Goal: Task Accomplishment & Management: Complete application form

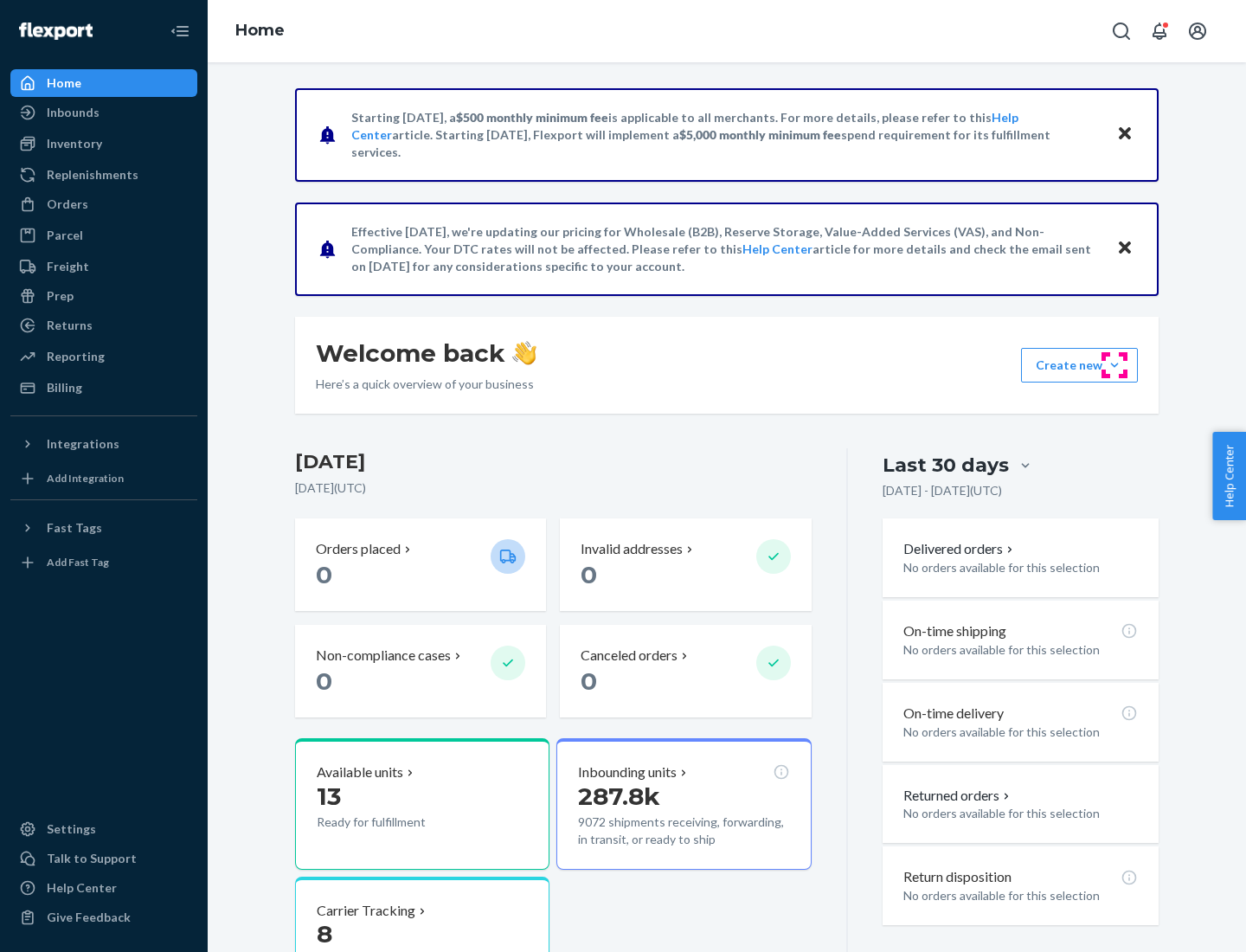
click at [1114, 365] on button "Create new Create new inbound Create new order Create new product" at bounding box center [1080, 365] width 117 height 34
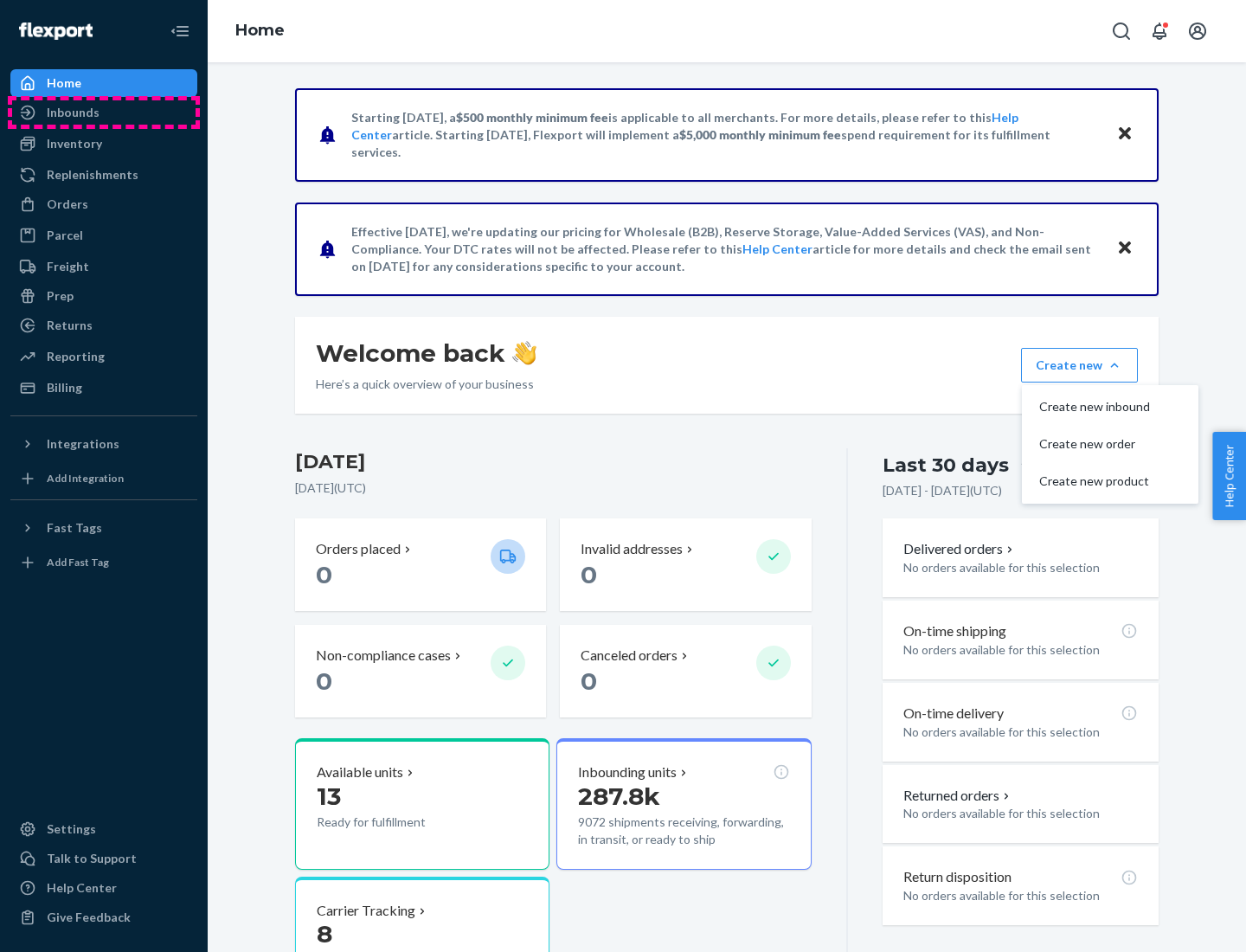
click at [104, 113] on div "Inbounds" at bounding box center [103, 112] width 183 height 24
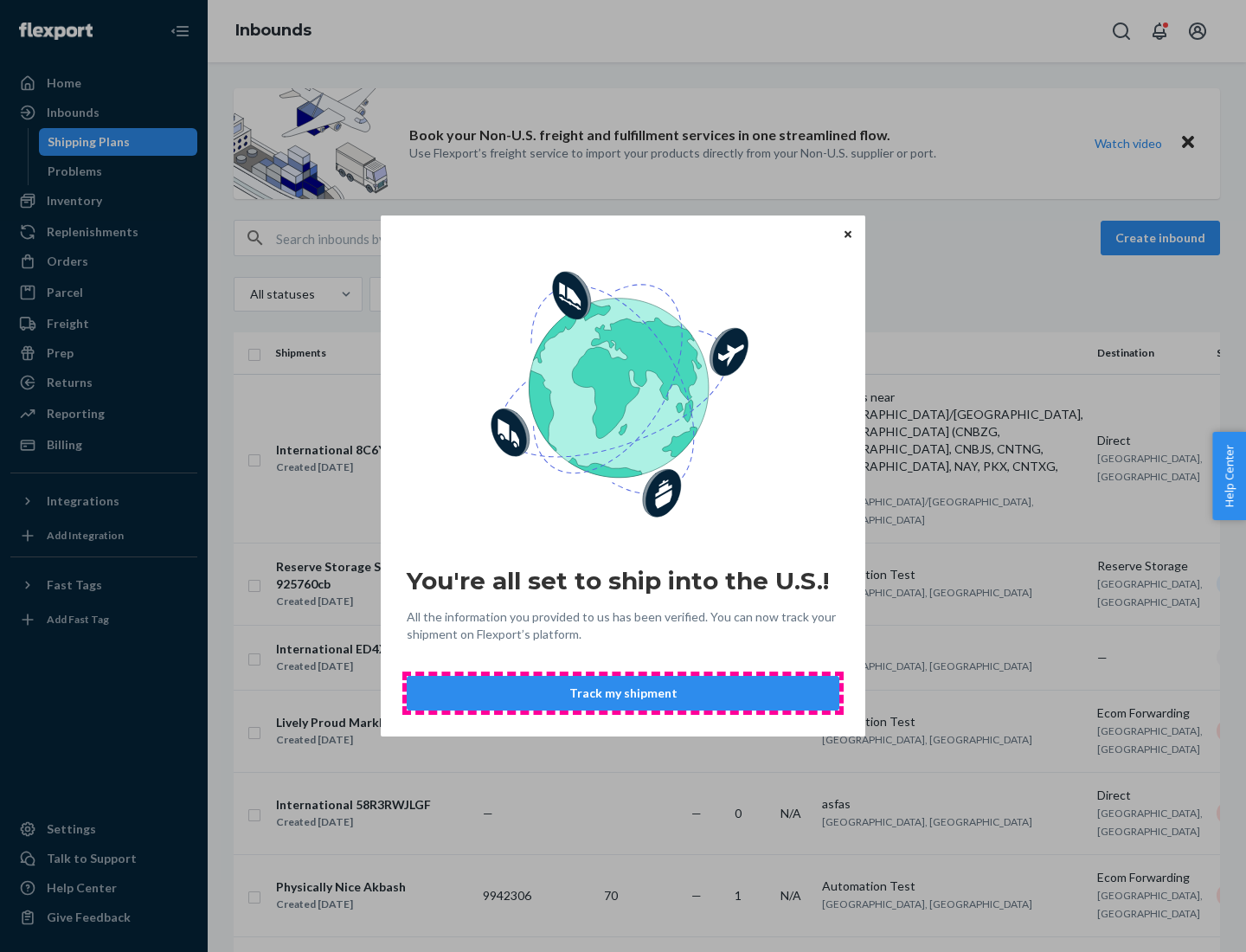
click at [623, 693] on button "Track my shipment" at bounding box center [623, 693] width 433 height 34
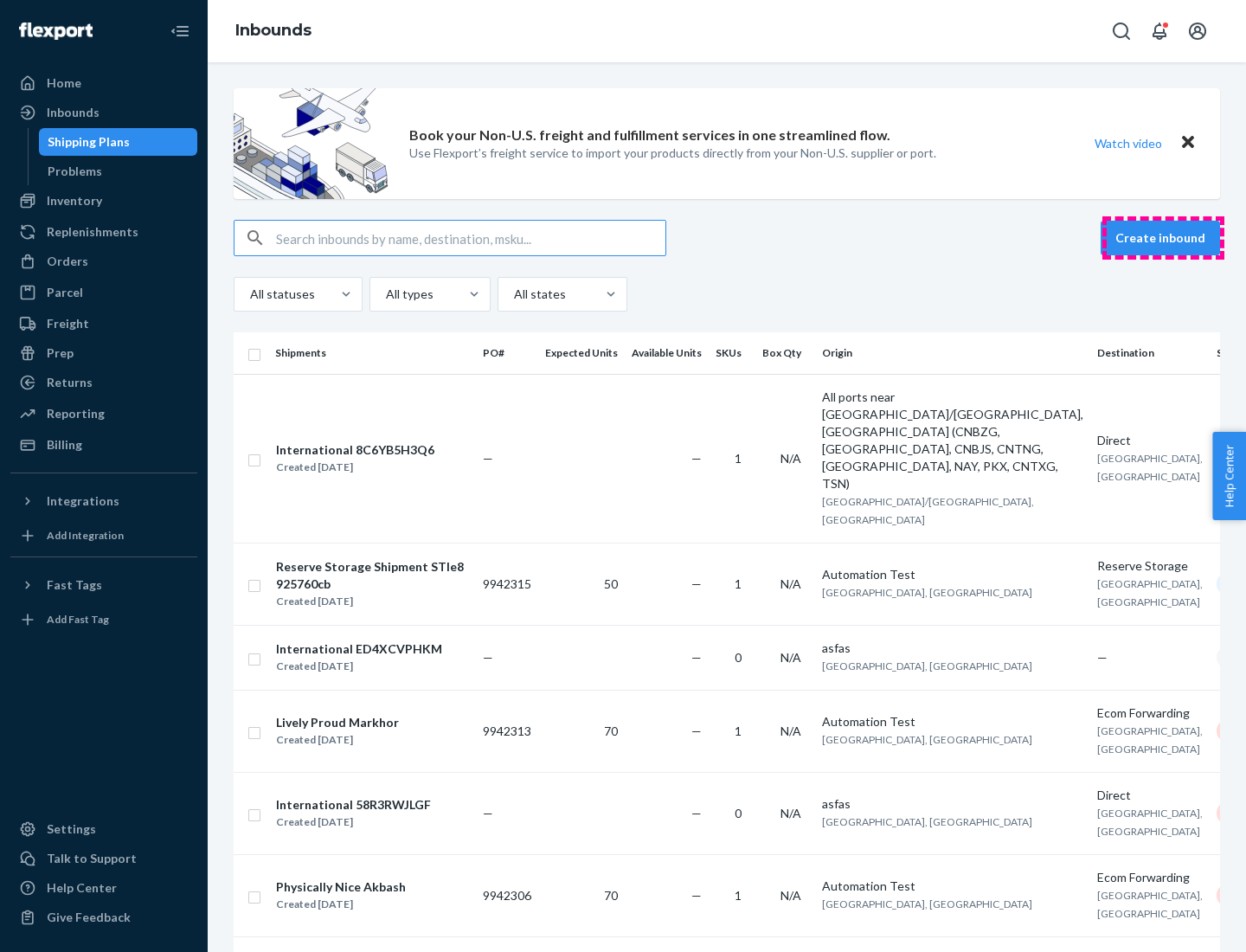
click at [1163, 238] on button "Create inbound" at bounding box center [1160, 238] width 119 height 34
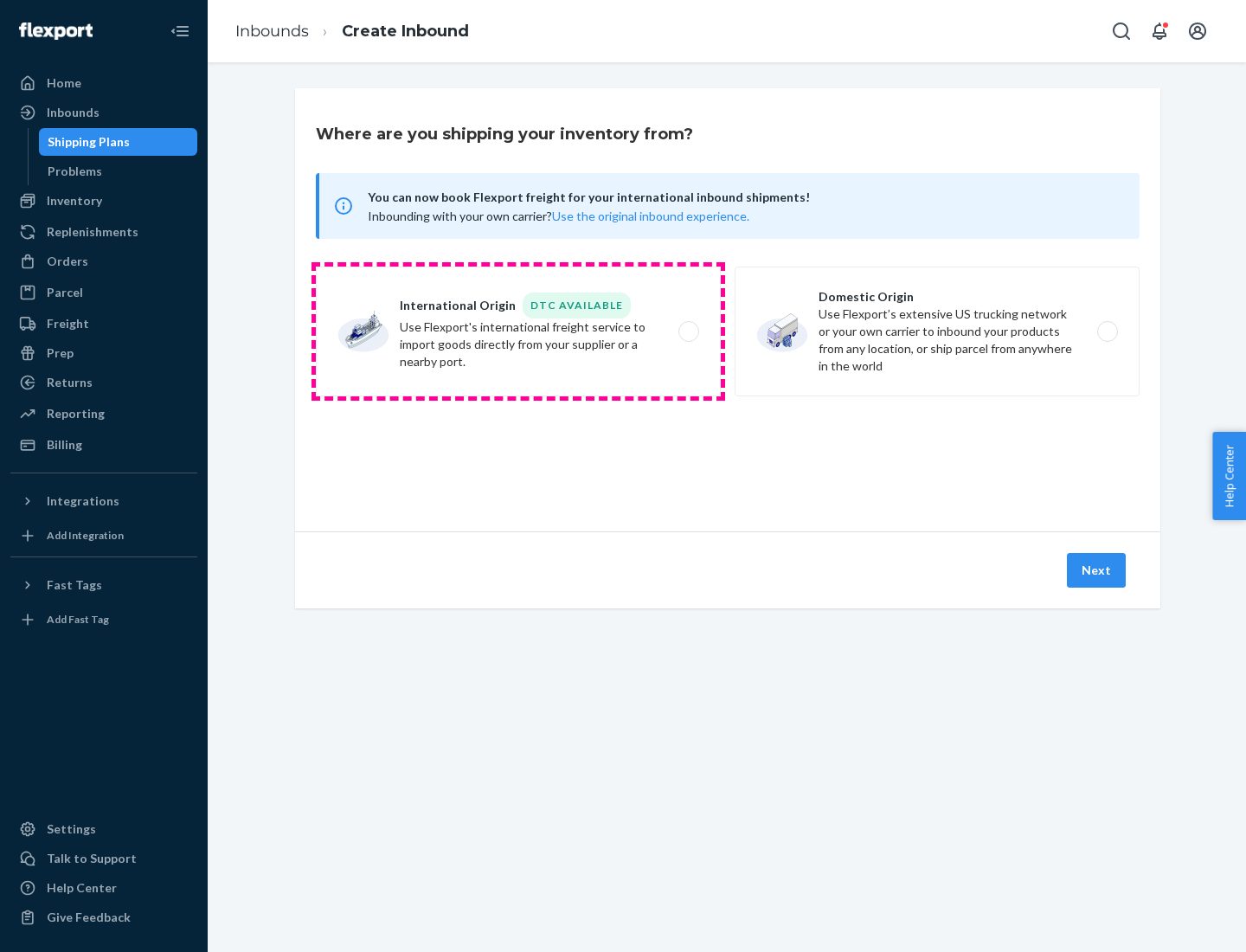
click at [518, 332] on label "International Origin DTC Available Use Flexport's international freight service…" at bounding box center [518, 332] width 405 height 130
click at [688, 332] on input "International Origin DTC Available Use Flexport's international freight service…" at bounding box center [693, 332] width 11 height 11
radio input "true"
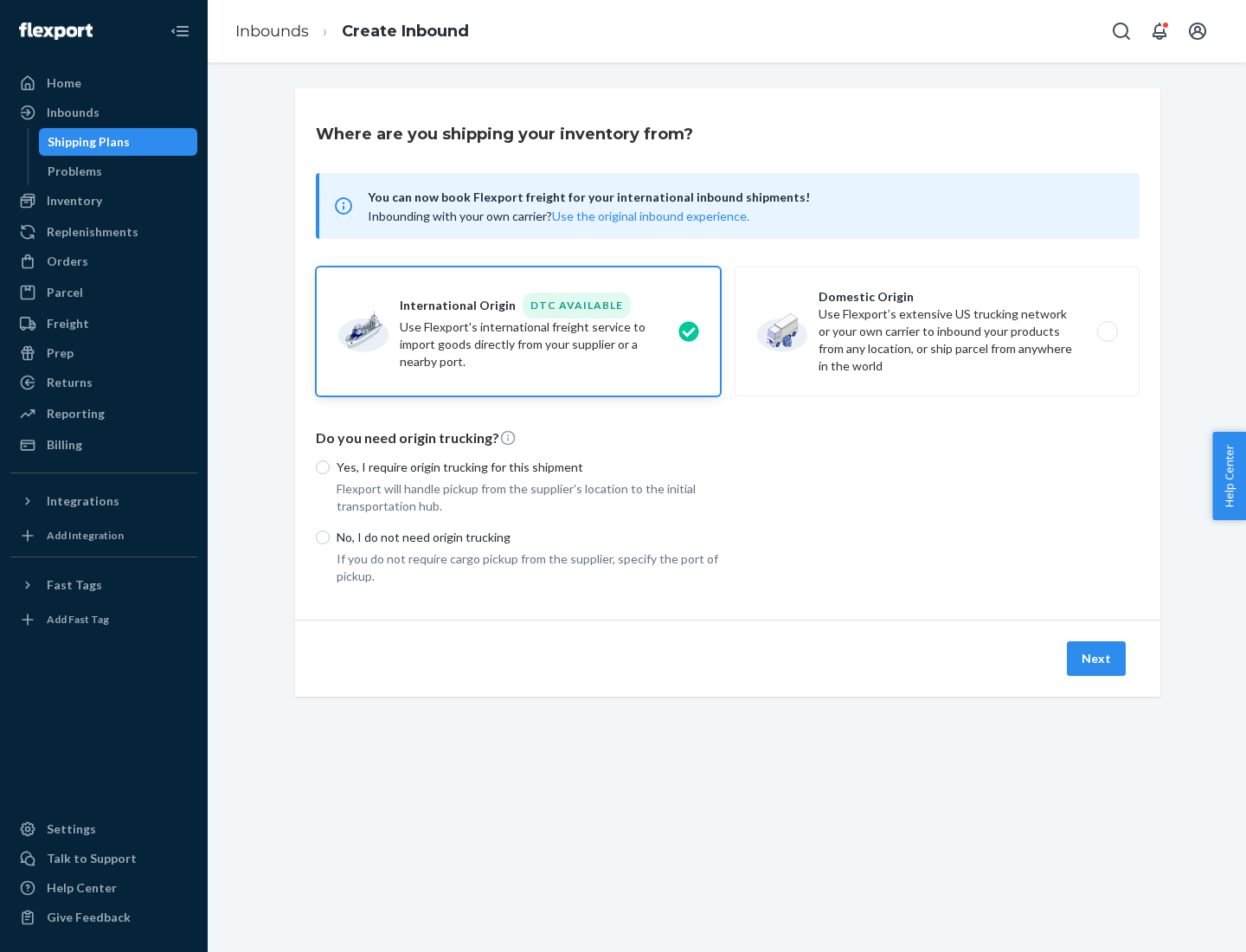
click at [528, 536] on p "No, I do not need origin trucking" at bounding box center [528, 536] width 384 height 17
click at [330, 536] on input "No, I do not need origin trucking" at bounding box center [322, 536] width 14 height 14
radio input "true"
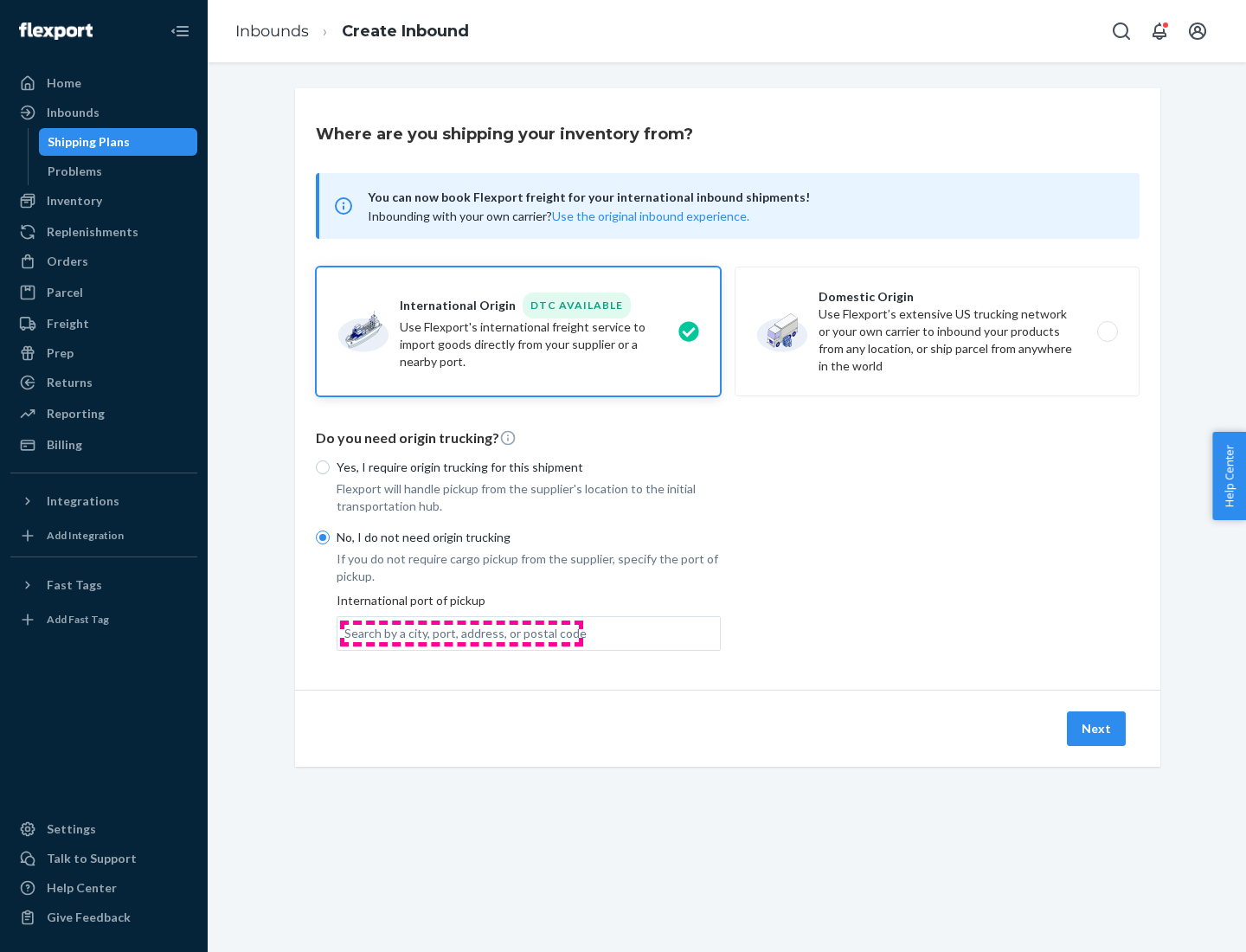
click at [462, 633] on div "Search by a city, port, address, or postal code" at bounding box center [465, 633] width 243 height 17
click at [346, 633] on input "Search by a city, port, address, or postal code" at bounding box center [345, 633] width 2 height 17
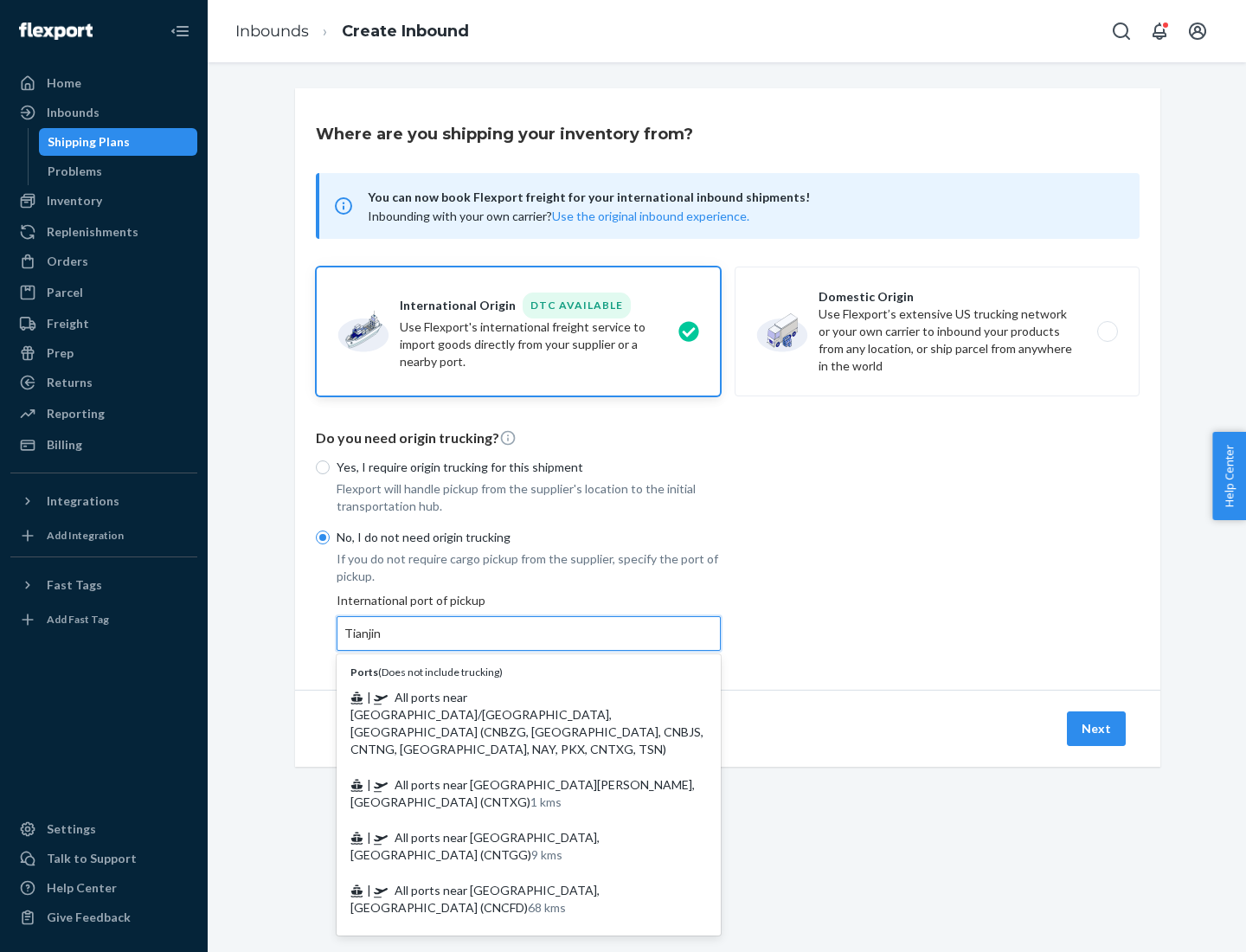
click at [511, 697] on span "| All ports near [GEOGRAPHIC_DATA]/[GEOGRAPHIC_DATA], [GEOGRAPHIC_DATA] (CNBZG,…" at bounding box center [527, 723] width 353 height 67
click at [382, 642] on input "Tianjin" at bounding box center [363, 633] width 38 height 17
type input "All ports near [GEOGRAPHIC_DATA]/[GEOGRAPHIC_DATA], [GEOGRAPHIC_DATA] (CNBZG, […"
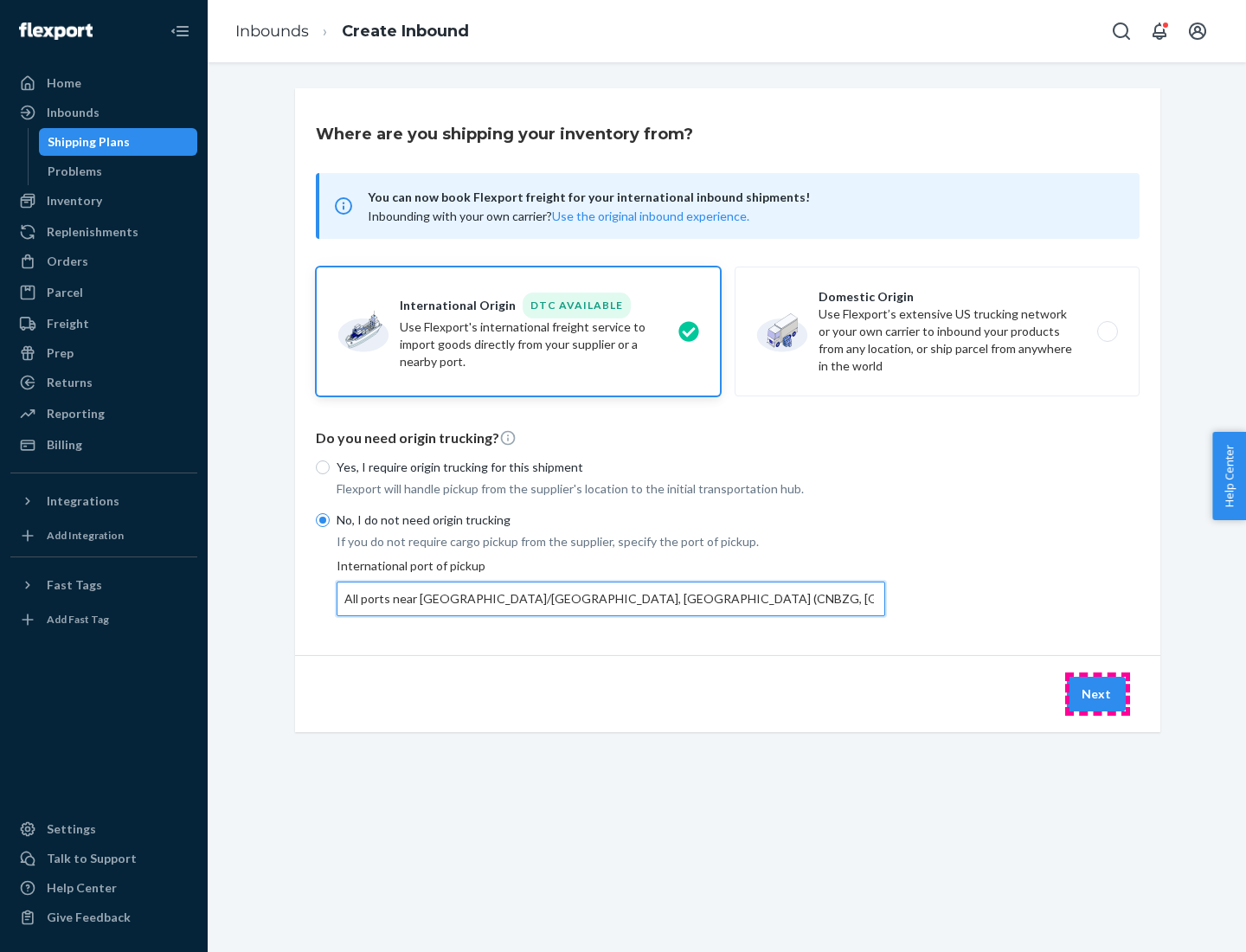
click at [1097, 693] on button "Next" at bounding box center [1095, 694] width 59 height 34
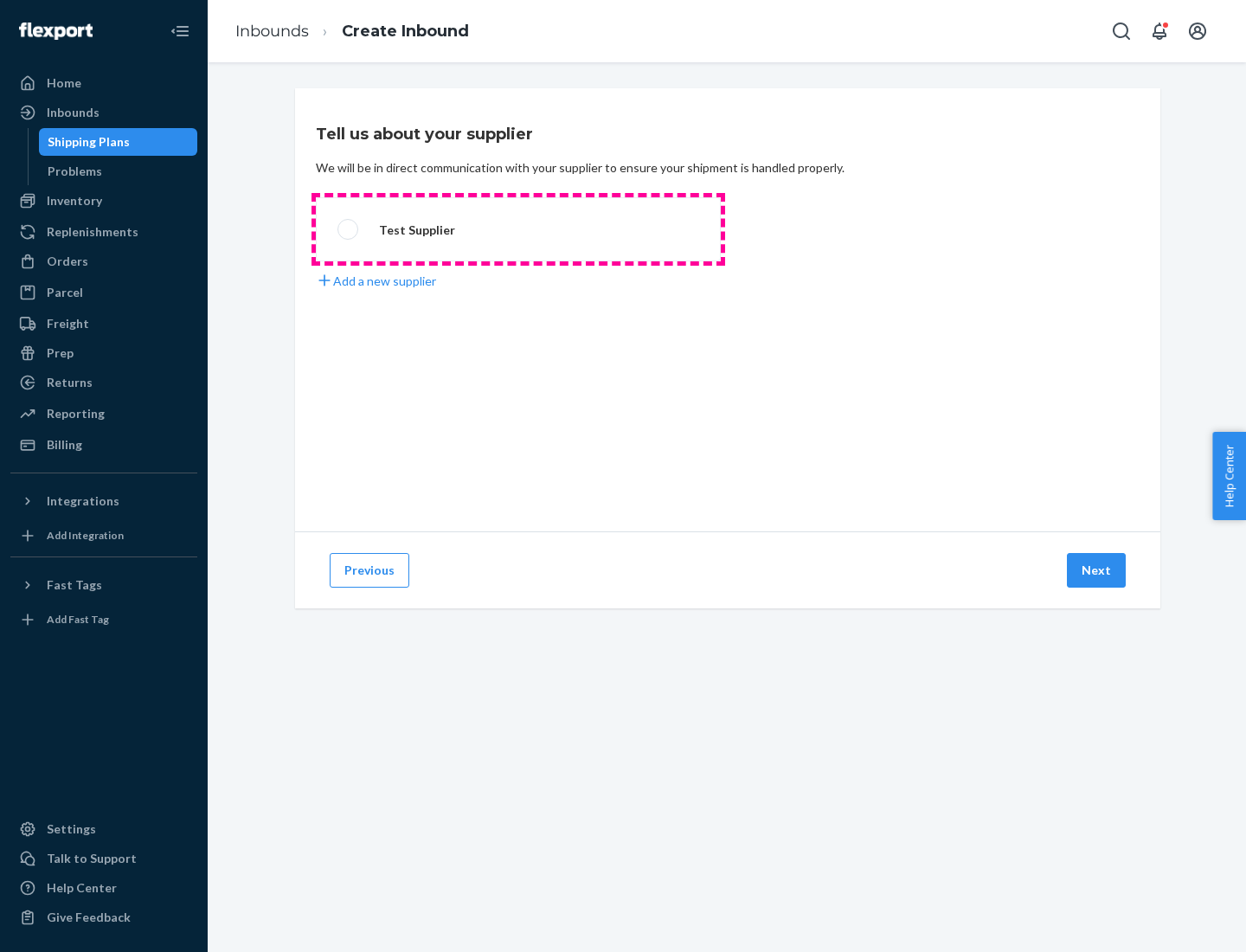
click at [518, 229] on label "Test Supplier" at bounding box center [518, 229] width 405 height 64
click at [349, 229] on input "Test Supplier" at bounding box center [343, 230] width 11 height 11
radio input "true"
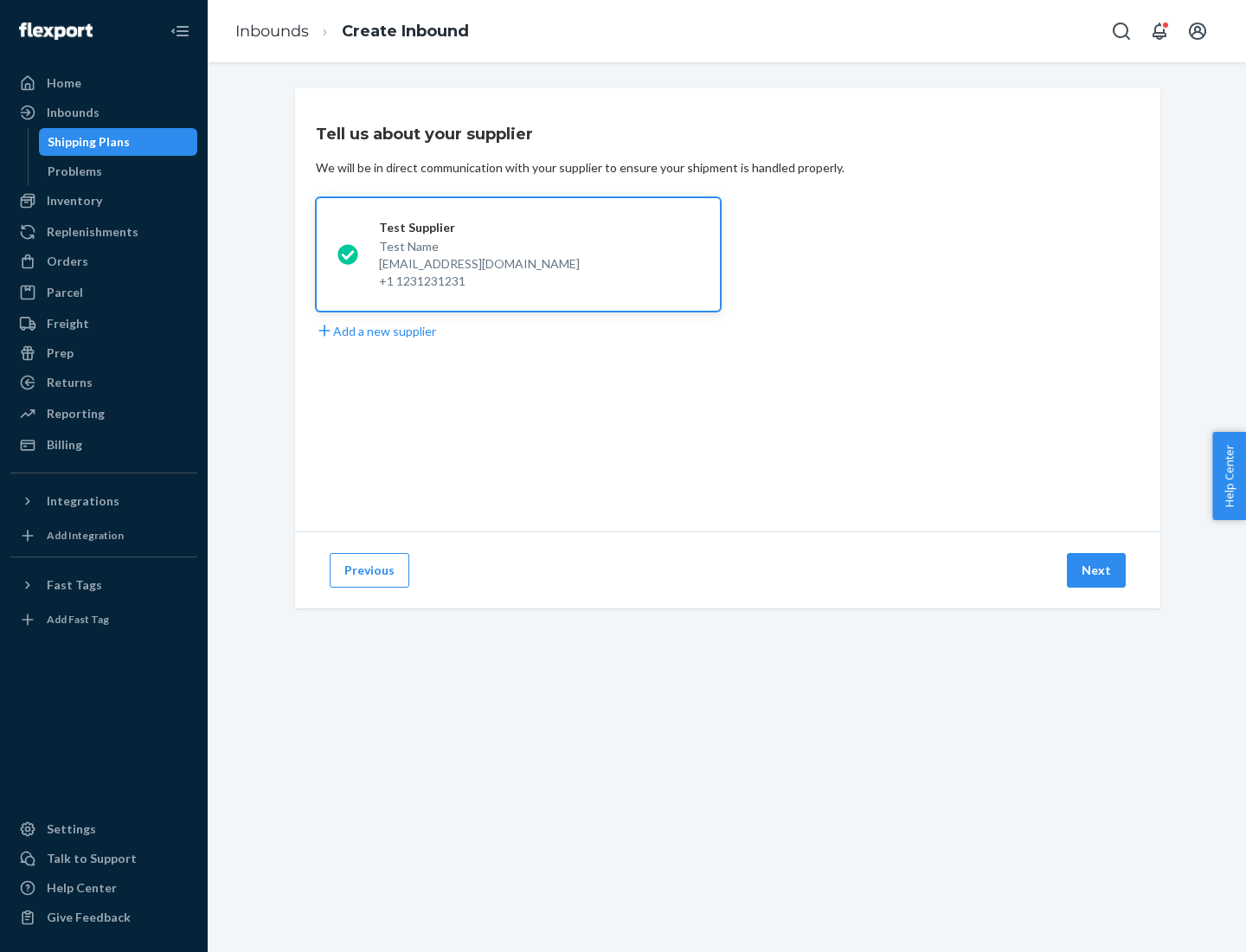
click at [1097, 570] on button "Next" at bounding box center [1095, 570] width 59 height 34
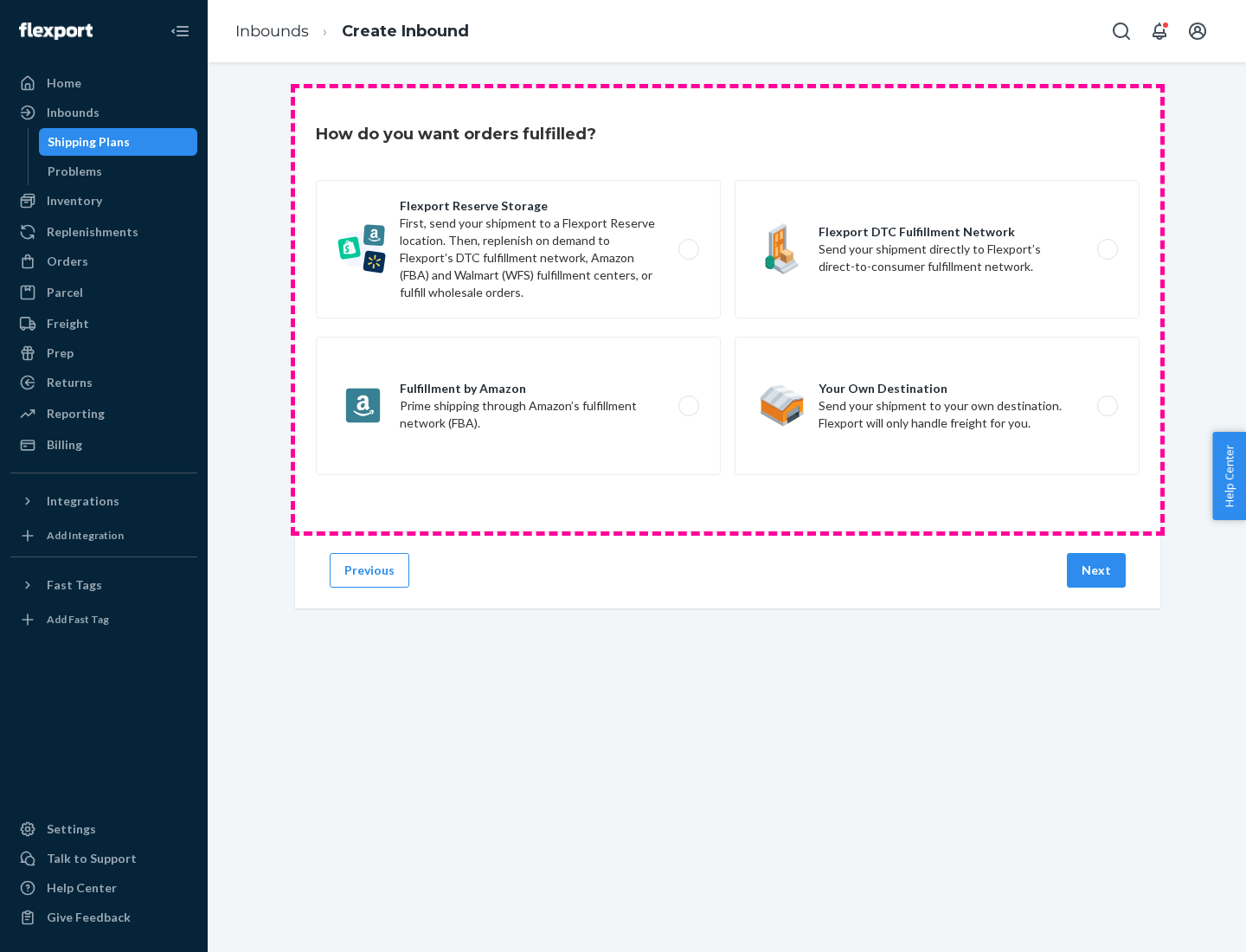
click at [728, 310] on div "Flexport Reserve Storage First, send your shipment to a Flexport Reserve locati…" at bounding box center [728, 330] width 824 height 299
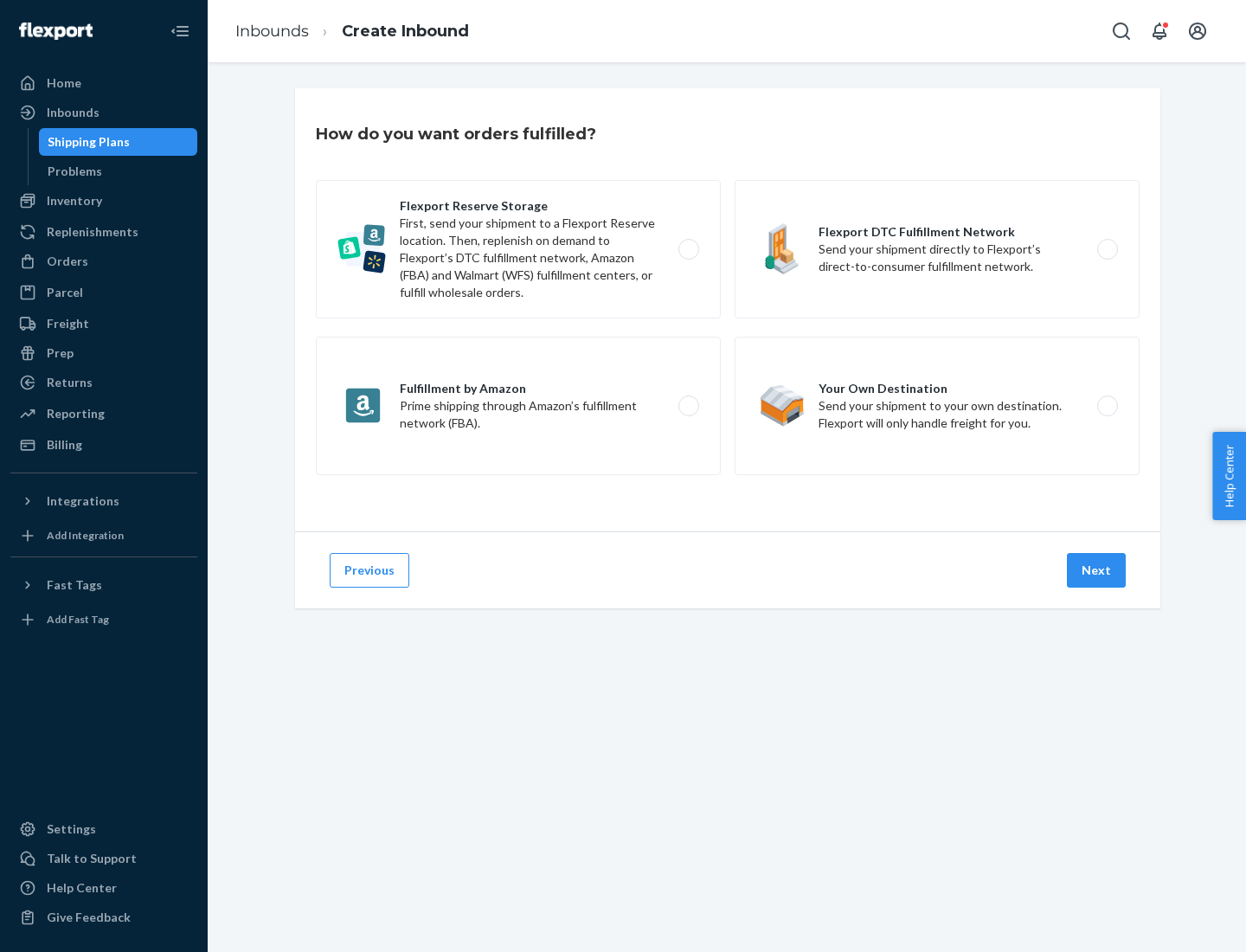
click at [937, 249] on label "Flexport DTC Fulfillment Network Send your shipment directly to Flexport’s dire…" at bounding box center [937, 250] width 405 height 139
click at [1107, 249] on input "Flexport DTC Fulfillment Network Send your shipment directly to Flexport’s dire…" at bounding box center [1113, 250] width 11 height 11
radio input "true"
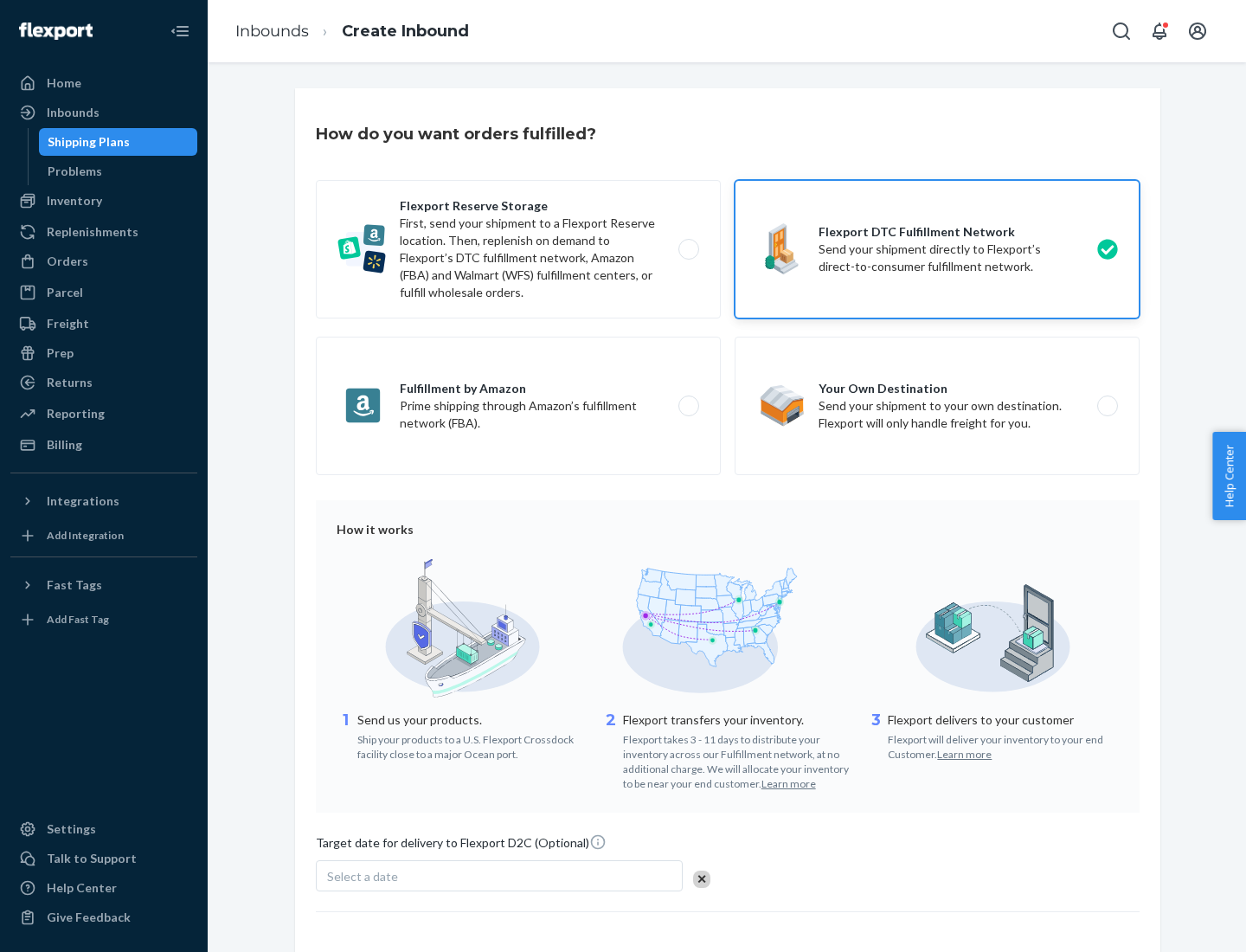
scroll to position [127, 0]
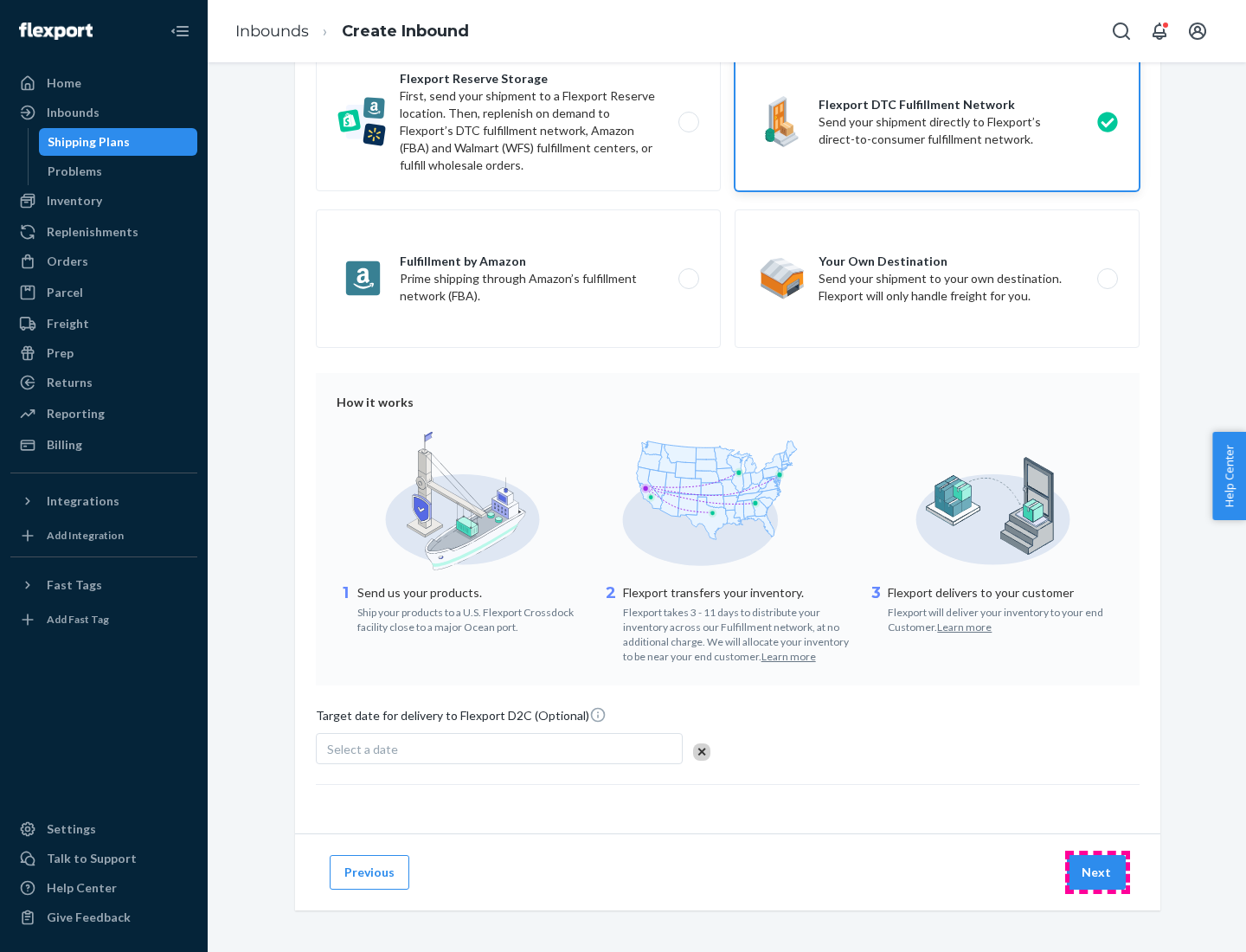
click at [1097, 871] on button "Next" at bounding box center [1095, 872] width 59 height 34
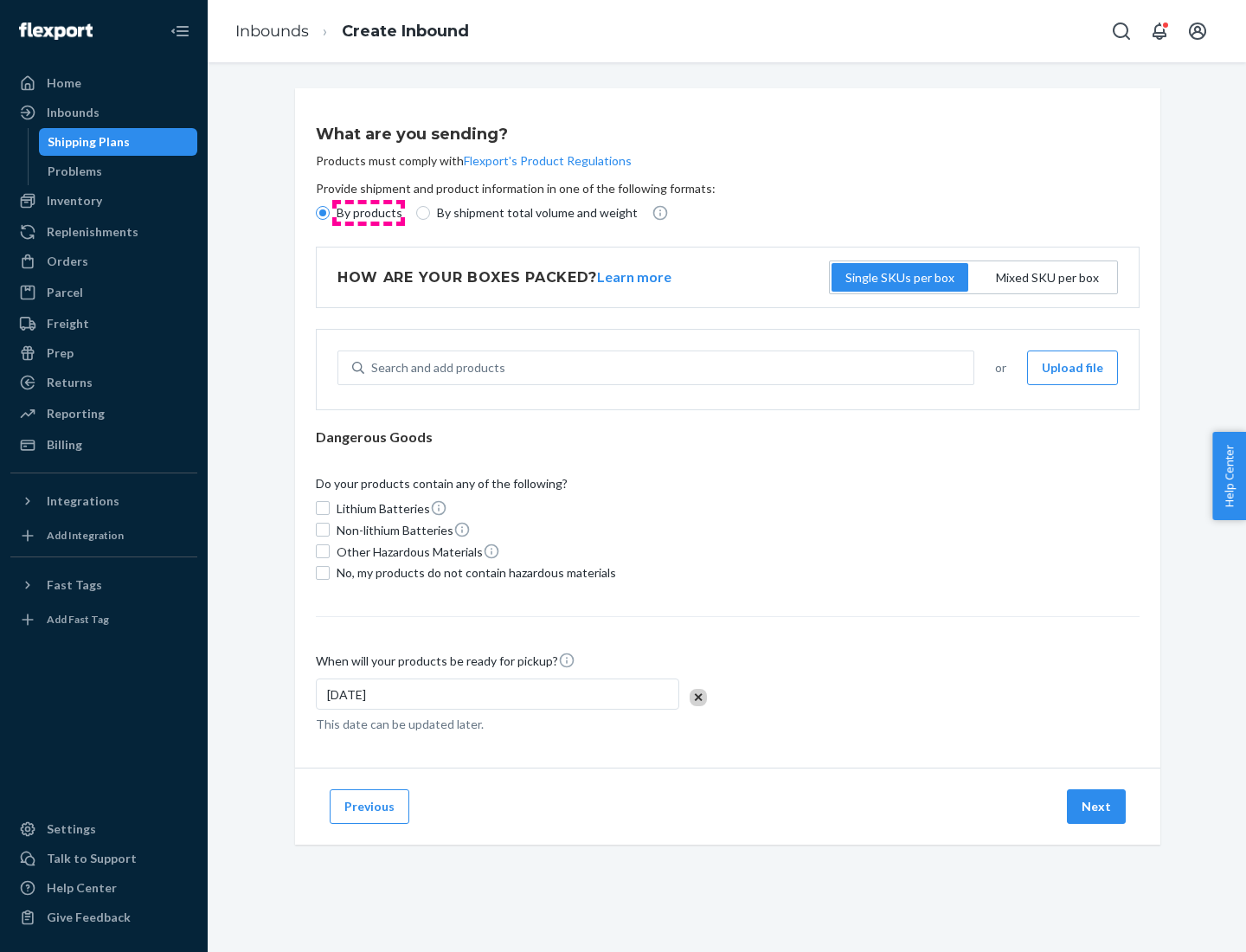
click at [368, 213] on p "By products" at bounding box center [369, 213] width 66 height 17
click at [330, 213] on input "By products" at bounding box center [322, 212] width 14 height 14
click at [435, 368] on div "Search and add products" at bounding box center [438, 367] width 134 height 17
click at [373, 368] on input "Search and add products" at bounding box center [372, 367] width 2 height 17
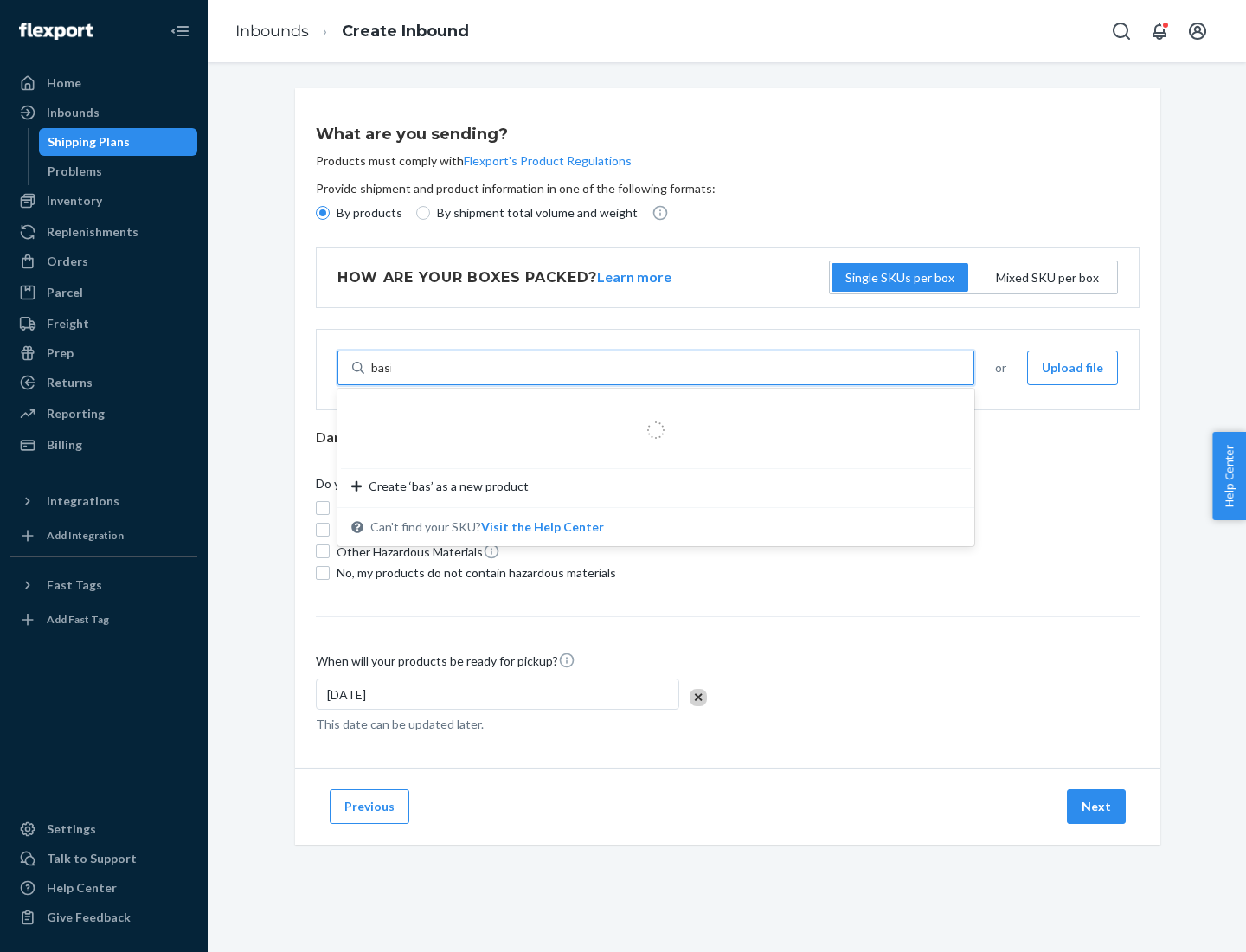
type input "basic"
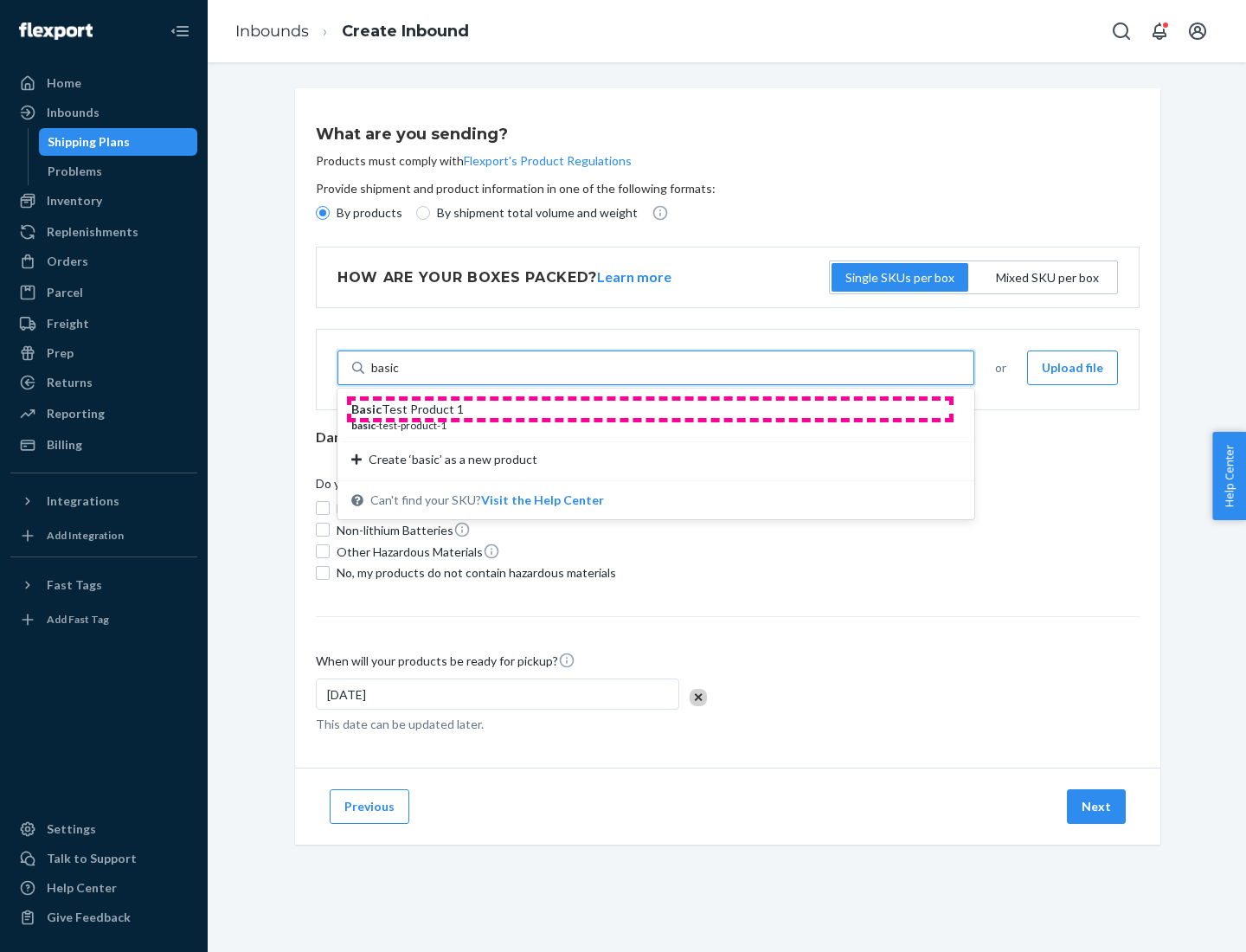
click at [650, 409] on div "Basic Test Product 1" at bounding box center [649, 408] width 595 height 17
click at [399, 377] on input "basic" at bounding box center [386, 367] width 29 height 17
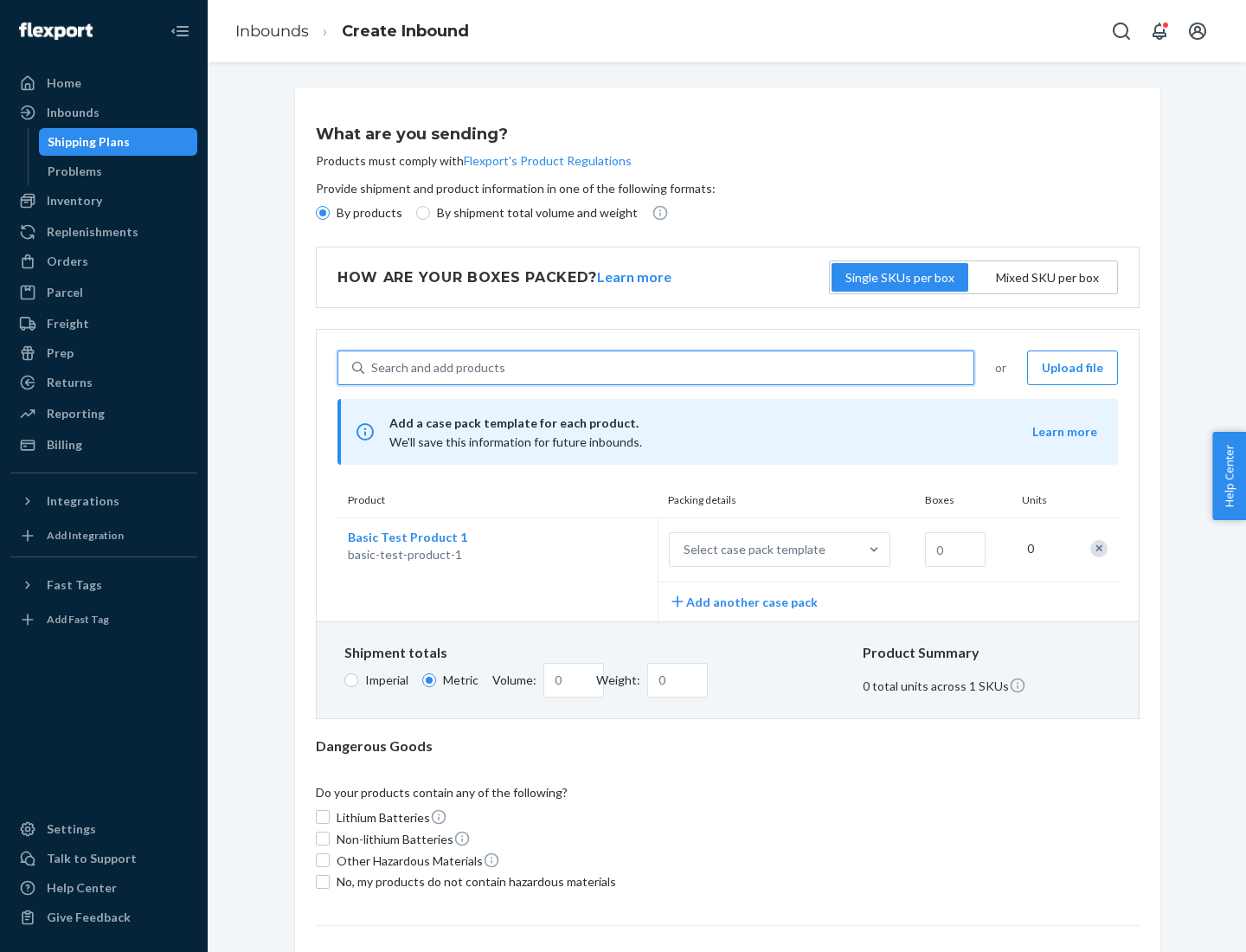
scroll to position [42, 0]
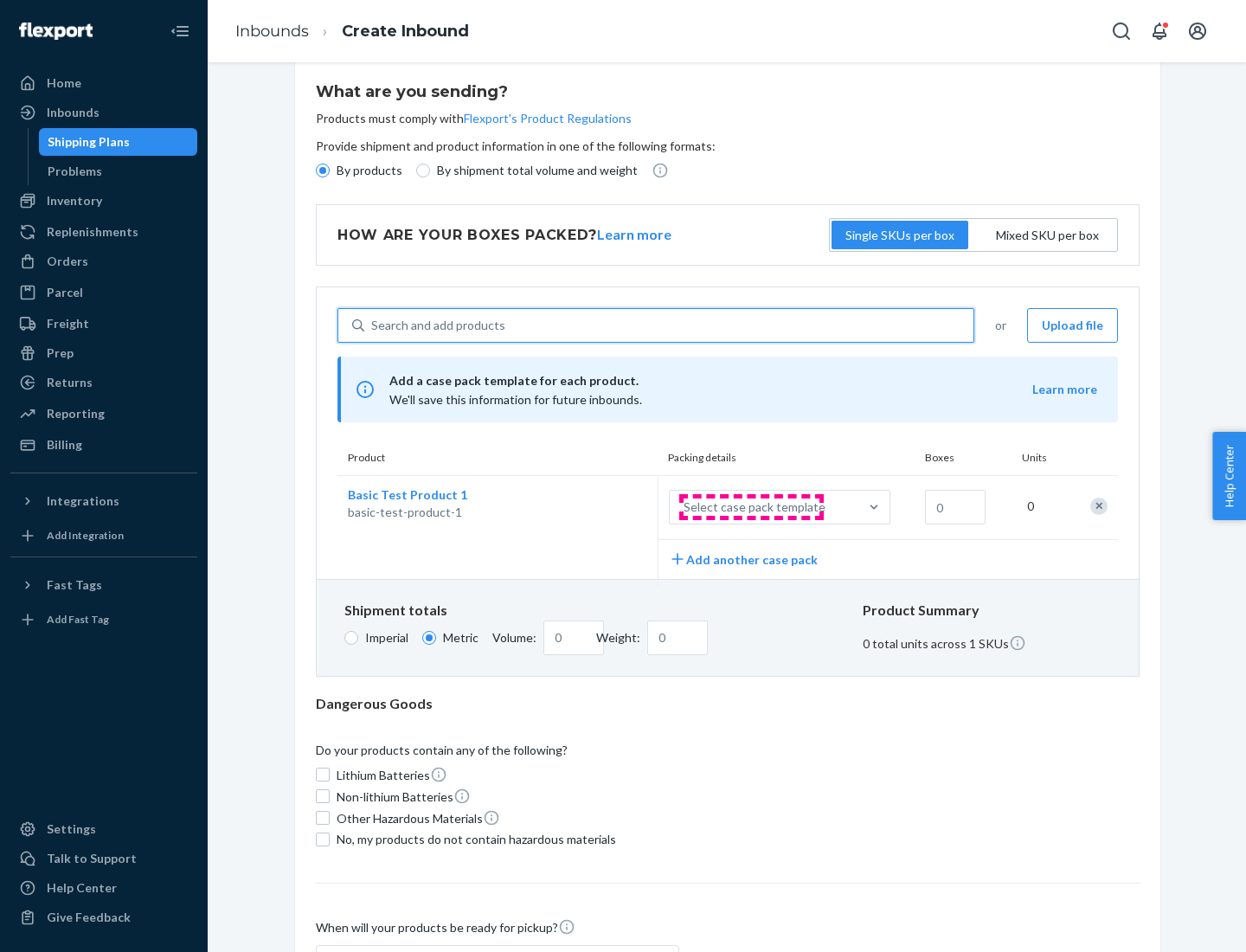
click at [751, 507] on div "Select case pack template" at bounding box center [754, 507] width 142 height 17
click at [598, 507] on input "Select case pack template" at bounding box center [598, 507] width 0 height 0
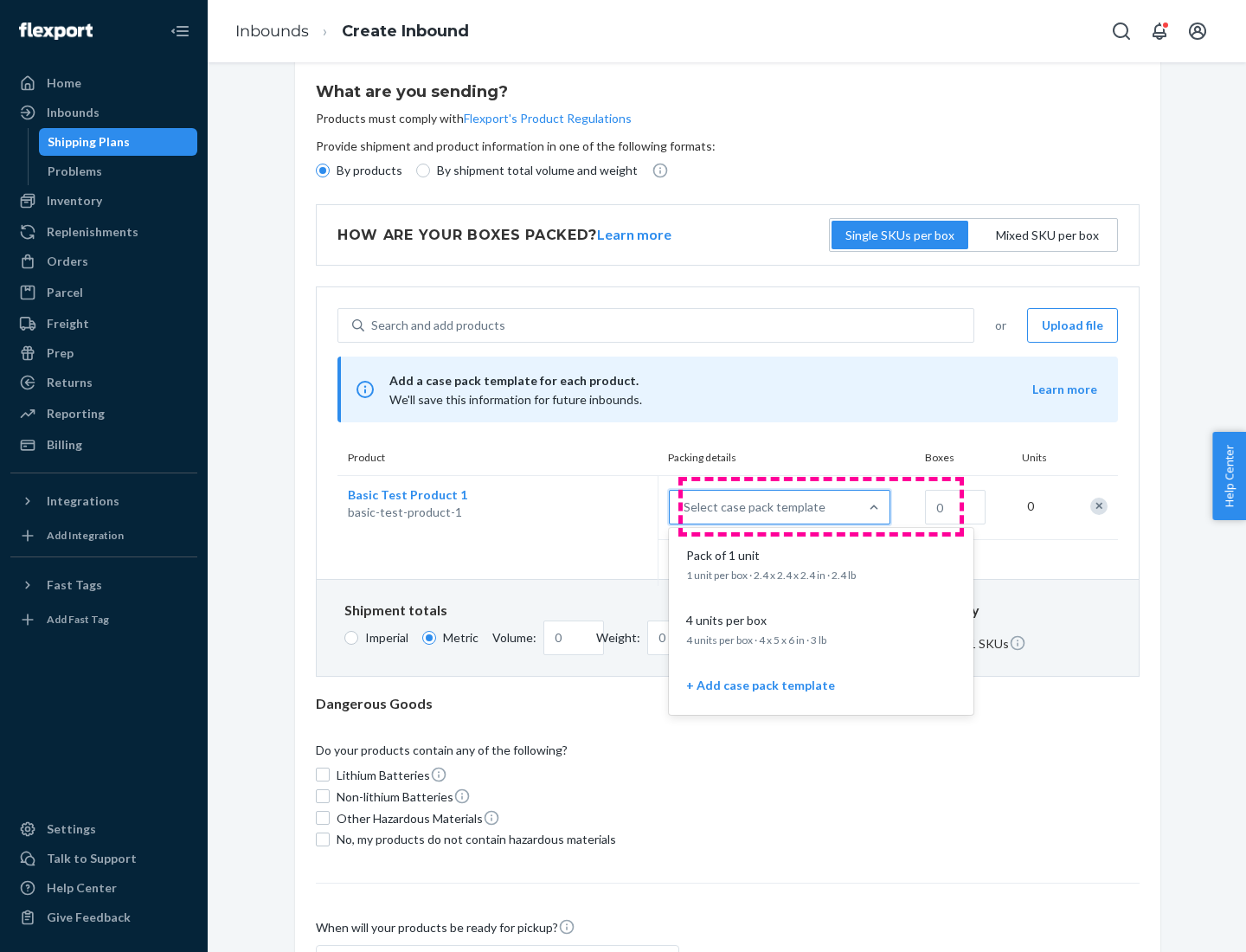
scroll to position [99, 0]
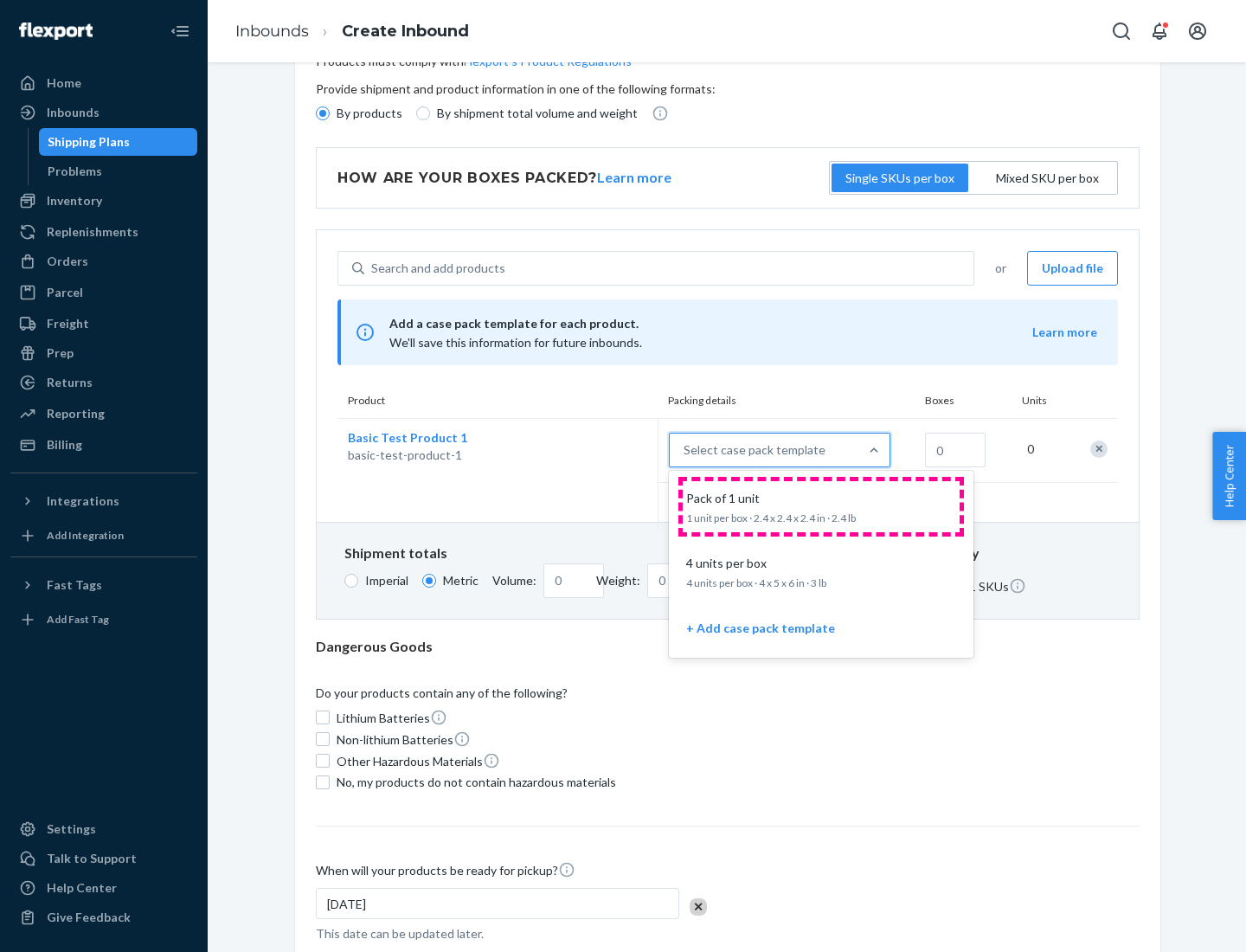
click at [821, 506] on div "Pack of 1 unit" at bounding box center [817, 498] width 277 height 17
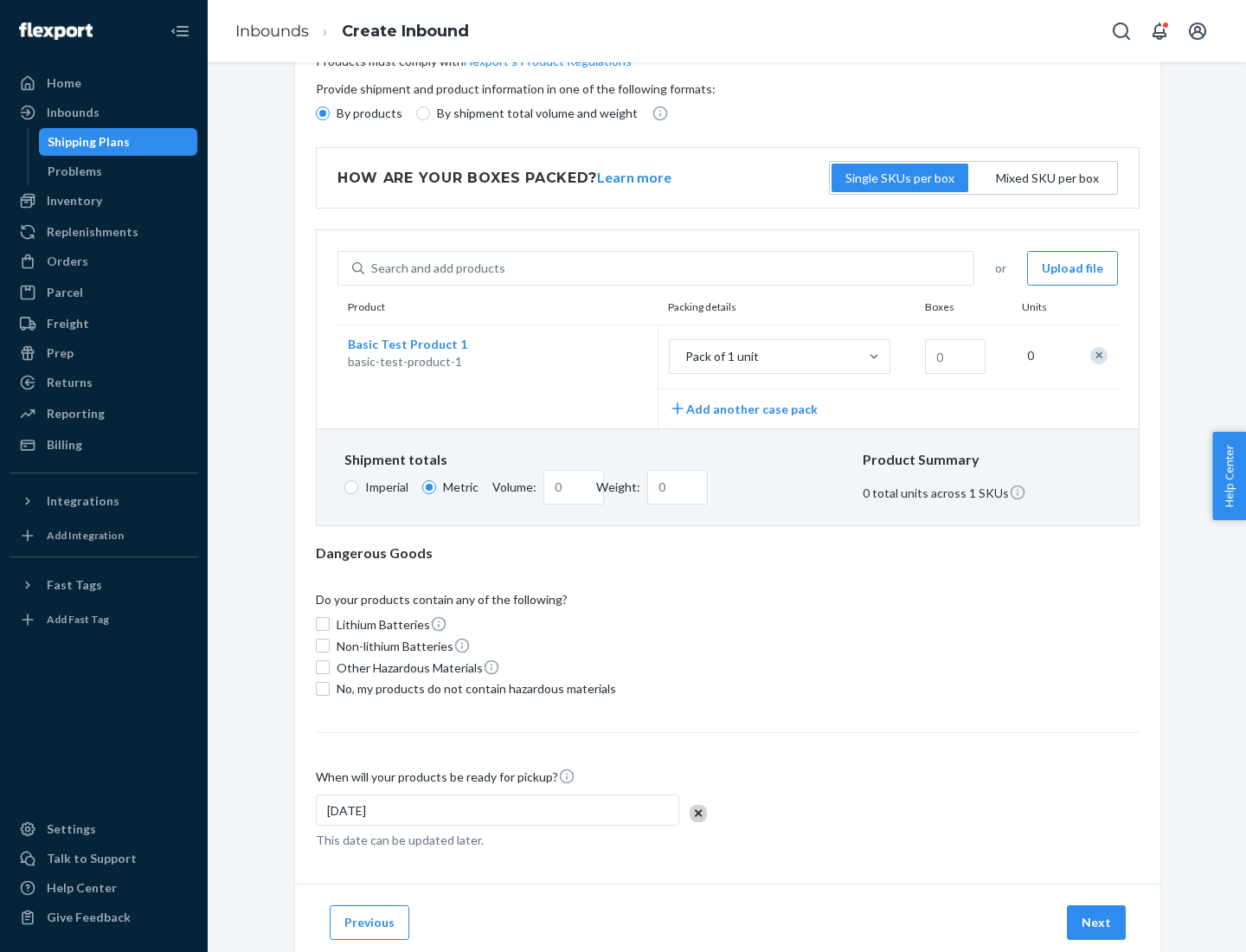
scroll to position [0, 0]
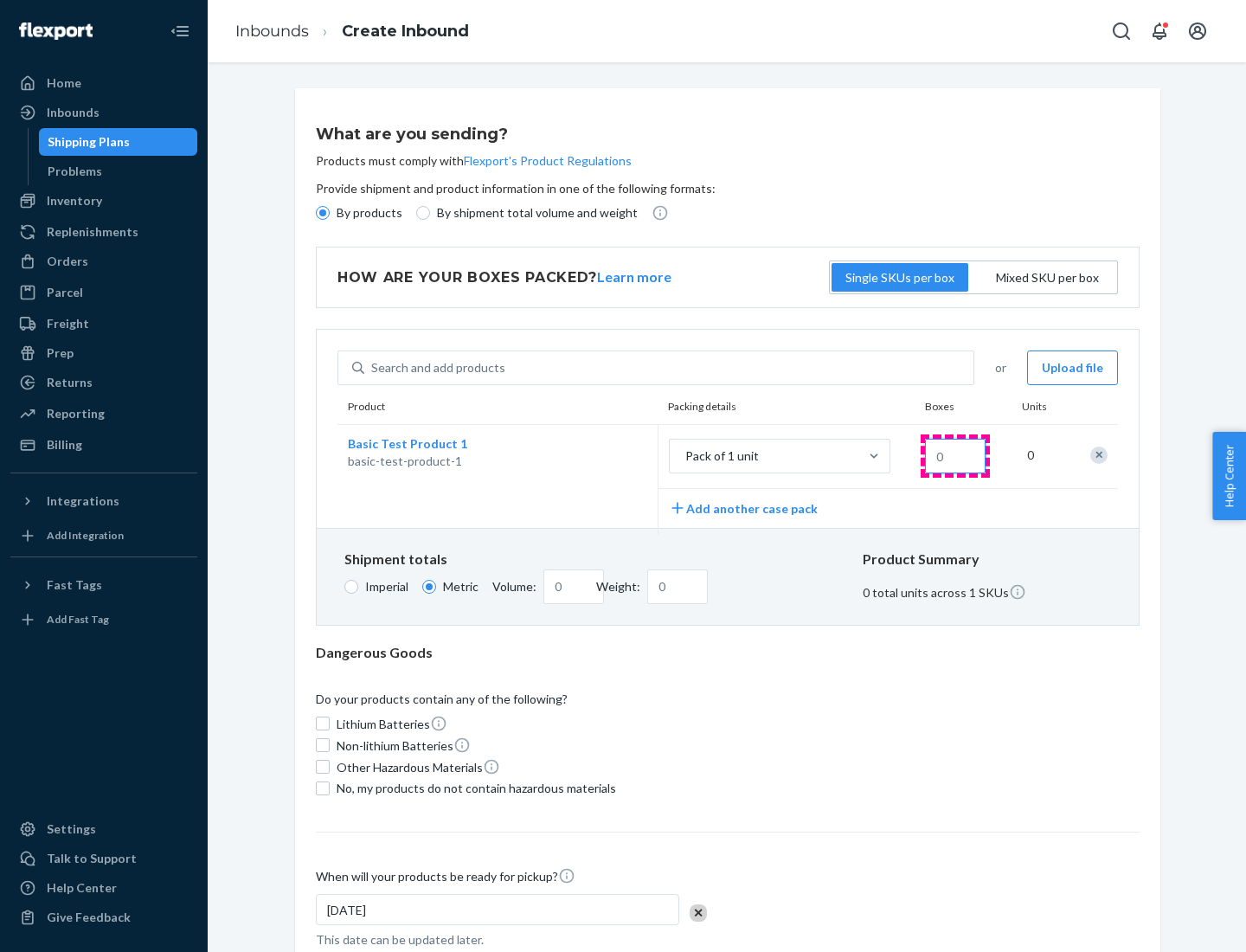
type input "1.09"
type input "1"
type input "10.89"
type input "10"
type input "0.02"
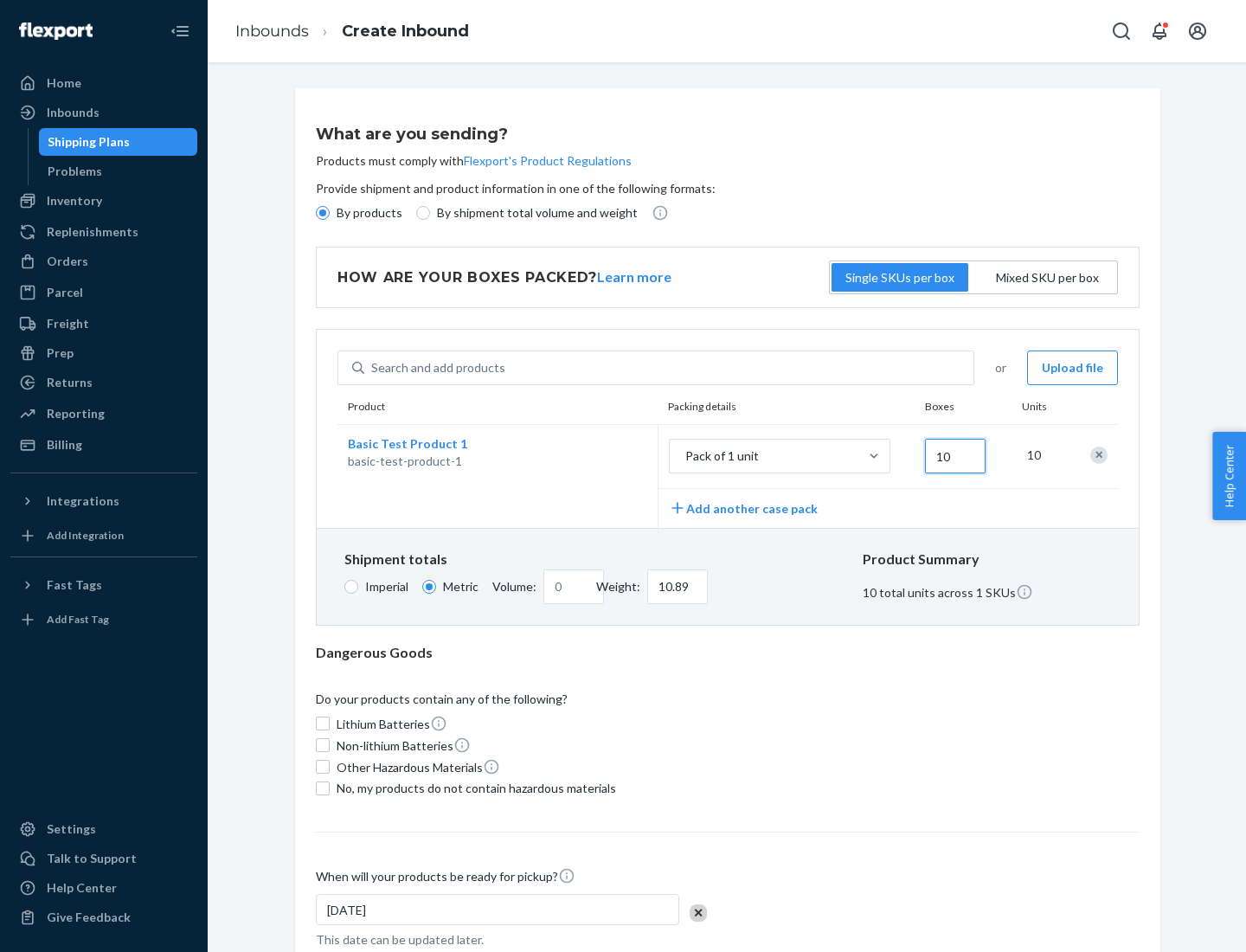
type input "108.86"
type input "100"
type input "0.23"
type input "1088.62"
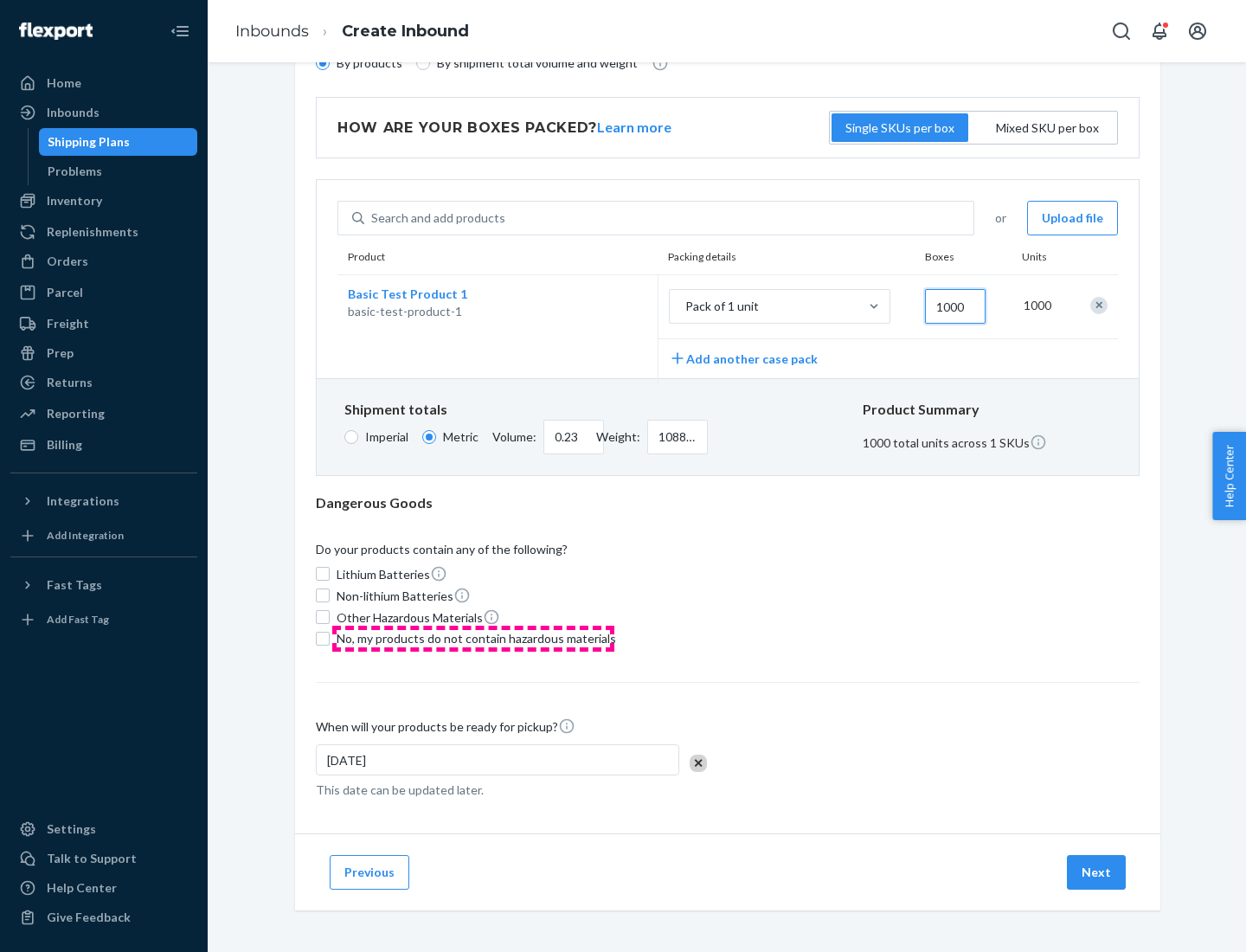
type input "1000"
click at [473, 637] on span "No, my products do not contain hazardous materials" at bounding box center [476, 638] width 279 height 17
click at [330, 637] on input "No, my products do not contain hazardous materials" at bounding box center [322, 638] width 14 height 14
checkbox input "true"
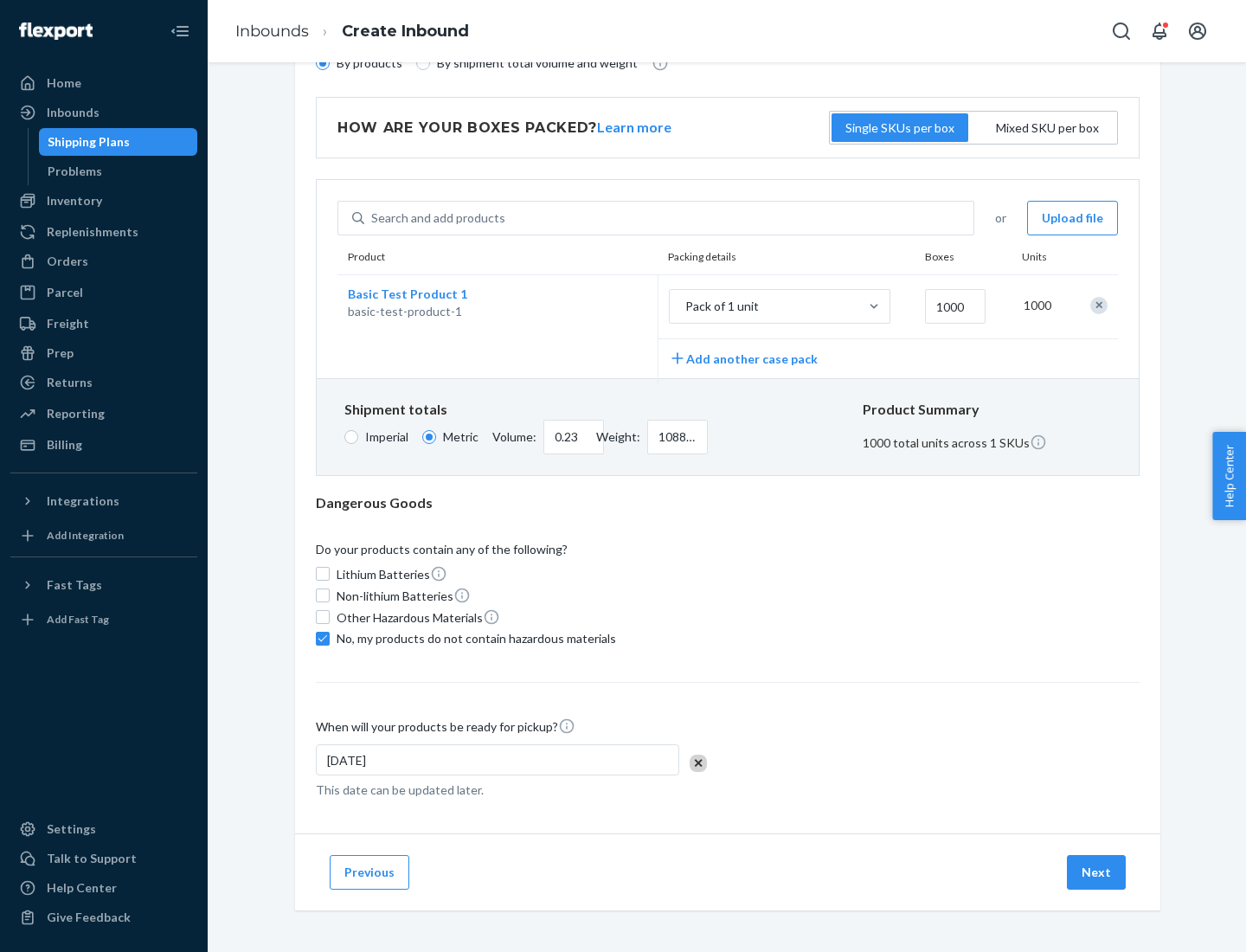
click at [1097, 871] on button "Next" at bounding box center [1095, 872] width 59 height 34
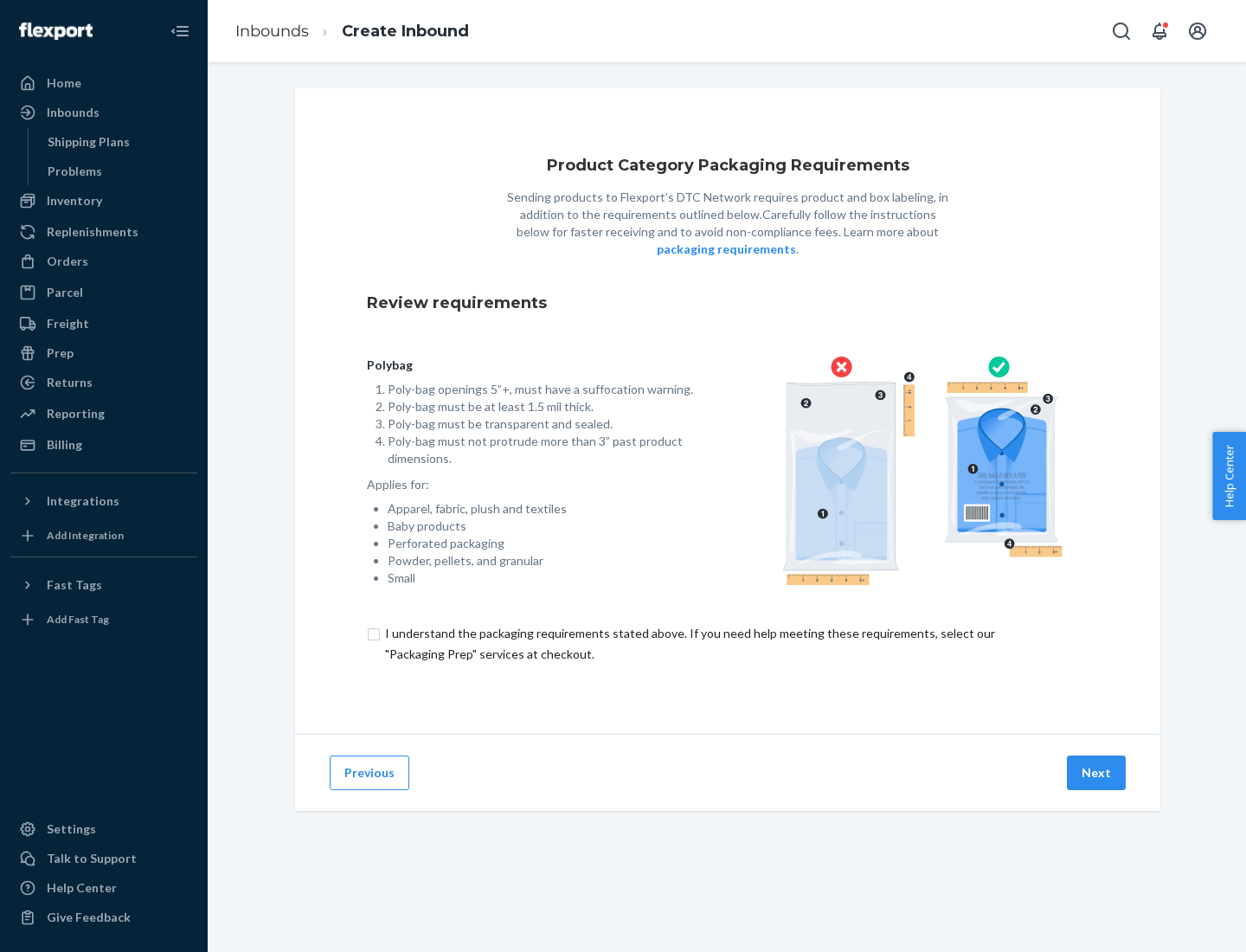
click at [728, 643] on input "checkbox" at bounding box center [728, 644] width 721 height 41
checkbox input "true"
click at [1097, 772] on button "Next" at bounding box center [1095, 773] width 59 height 34
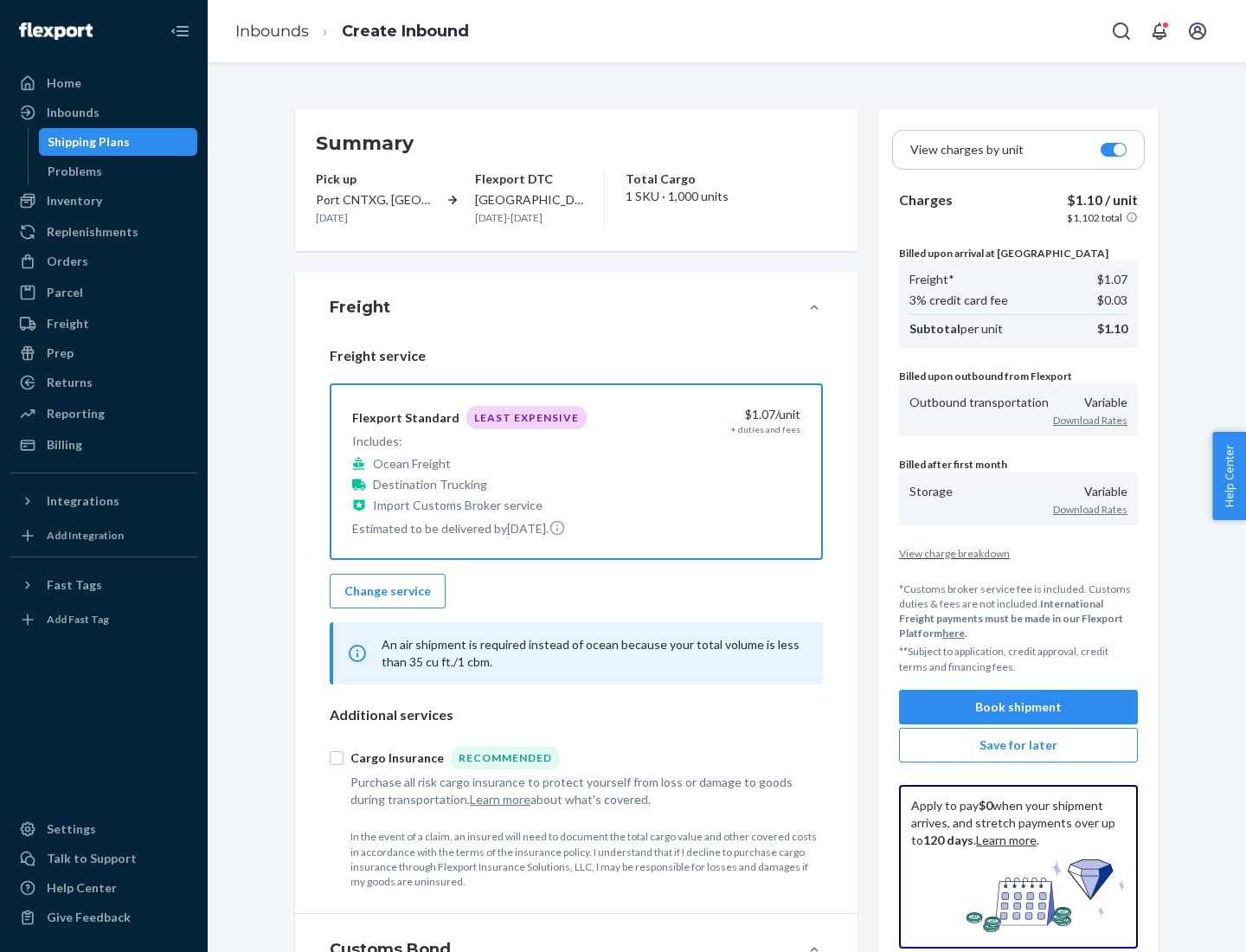
scroll to position [200, 0]
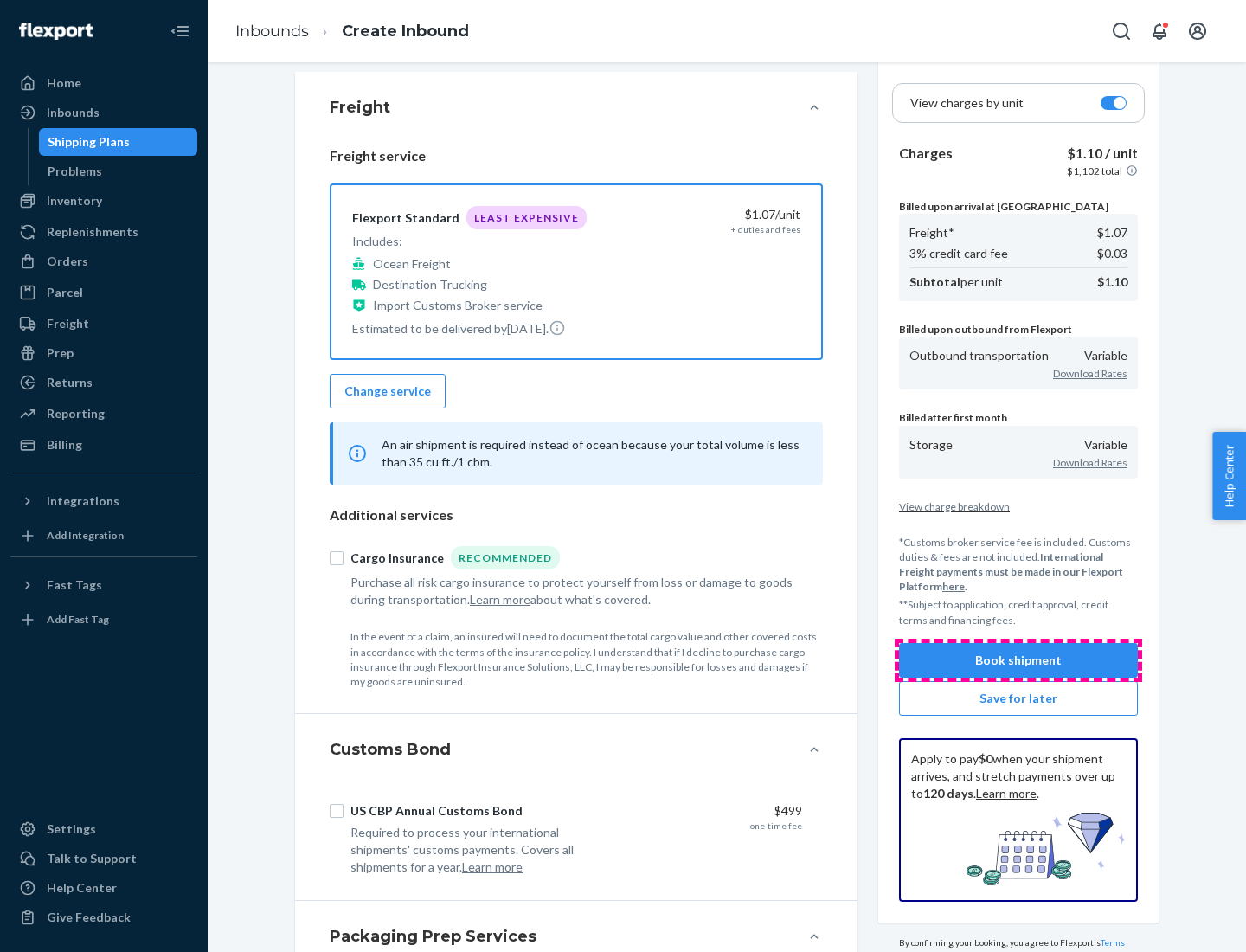
click at [1019, 659] on button "Book shipment" at bounding box center [1018, 660] width 239 height 34
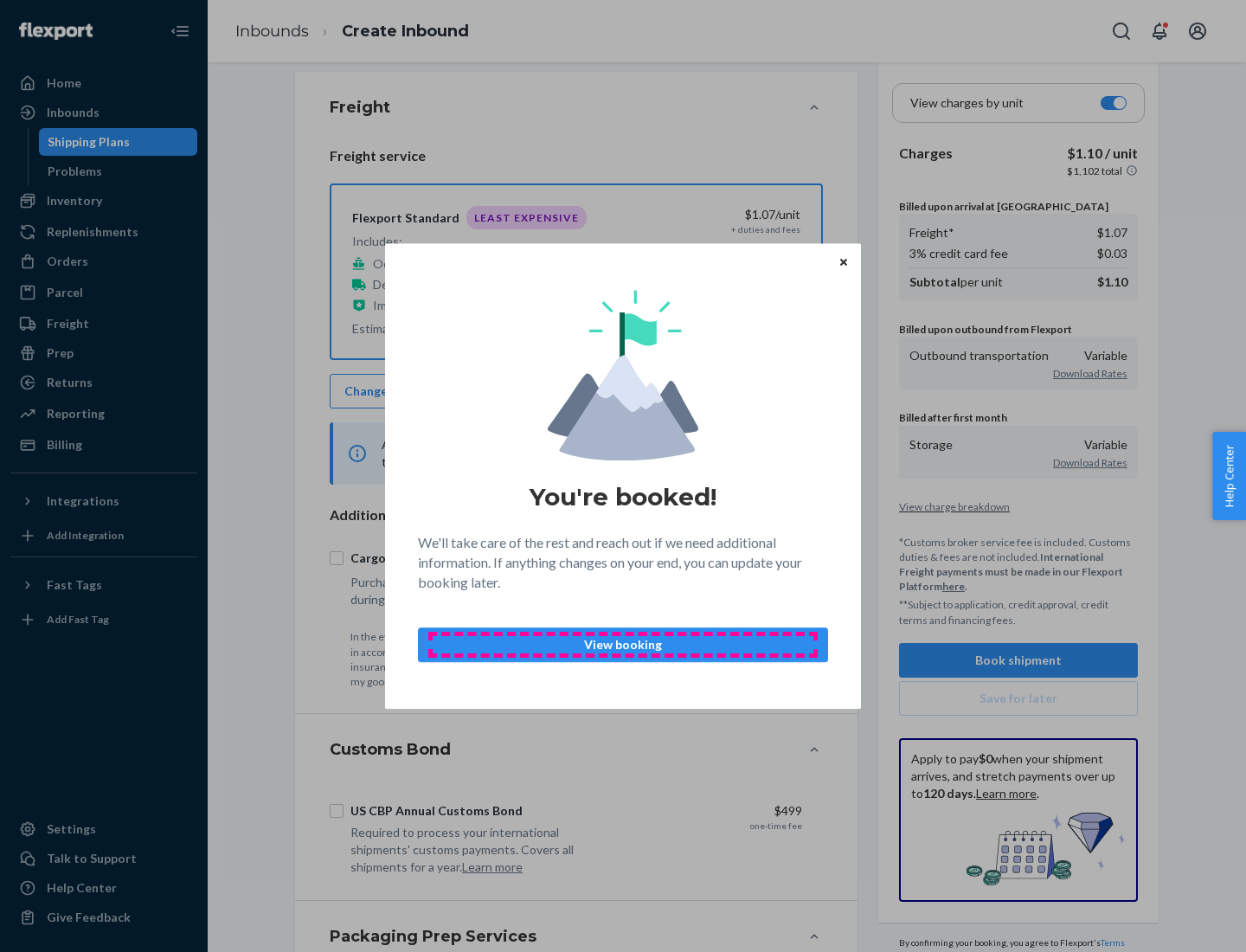
click at [623, 644] on p "View booking" at bounding box center [623, 644] width 380 height 17
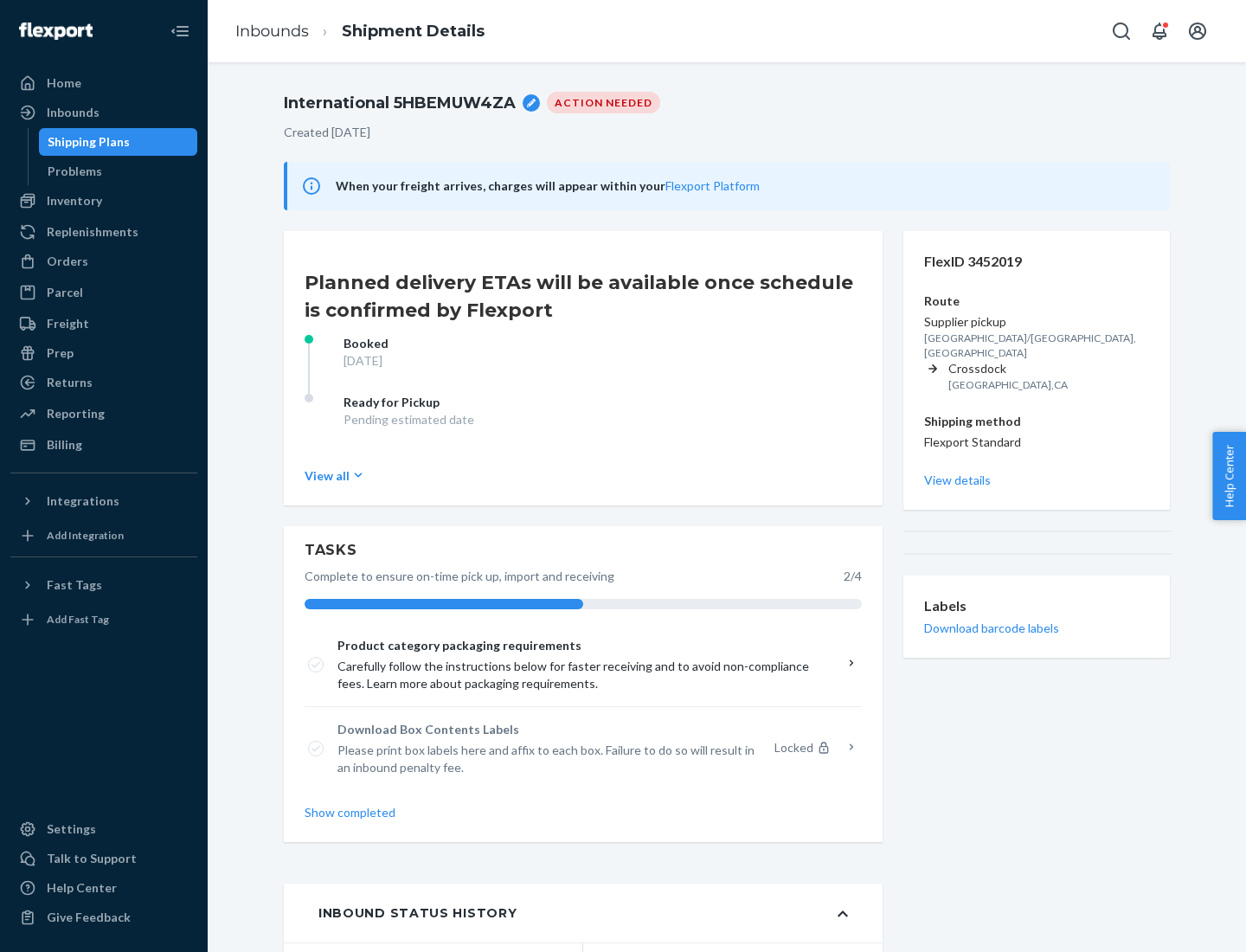
scroll to position [139, 0]
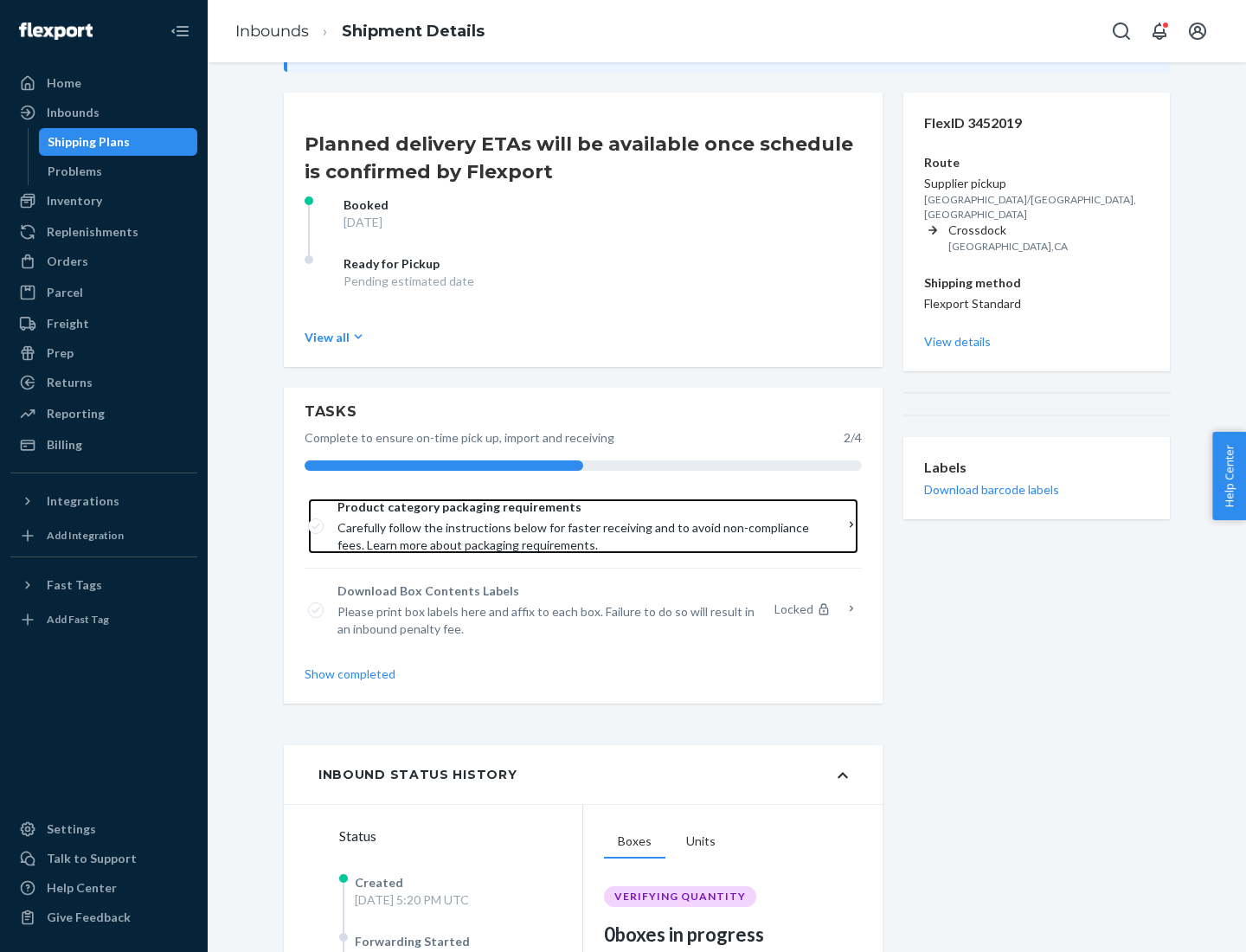
click at [577, 507] on span "Product category packaging requirements" at bounding box center [577, 507] width 480 height 17
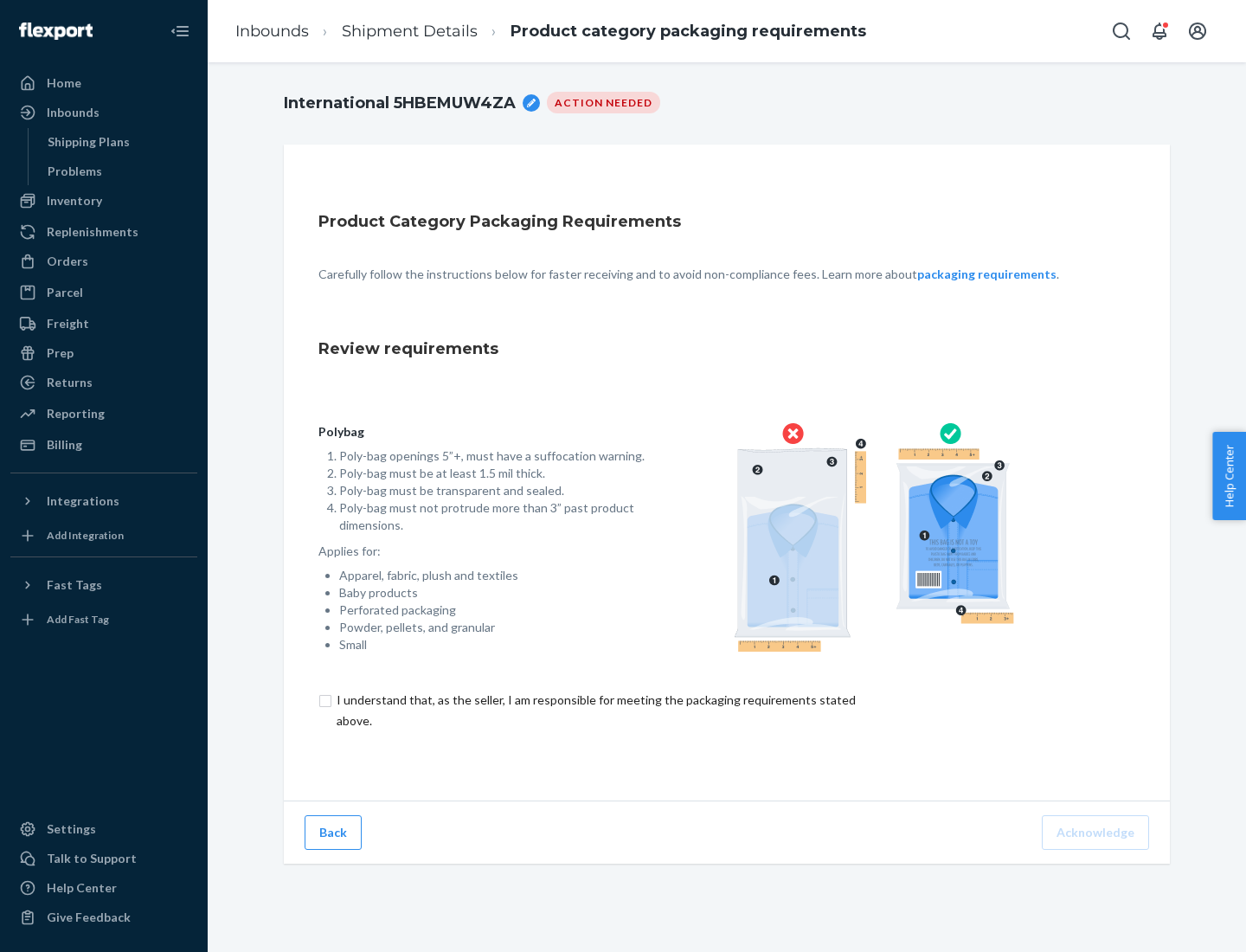
click at [594, 709] on input "checkbox" at bounding box center [606, 710] width 575 height 41
checkbox input "true"
click at [1097, 831] on button "Acknowledge" at bounding box center [1095, 832] width 107 height 34
